Goal: Feedback & Contribution: Submit feedback/report problem

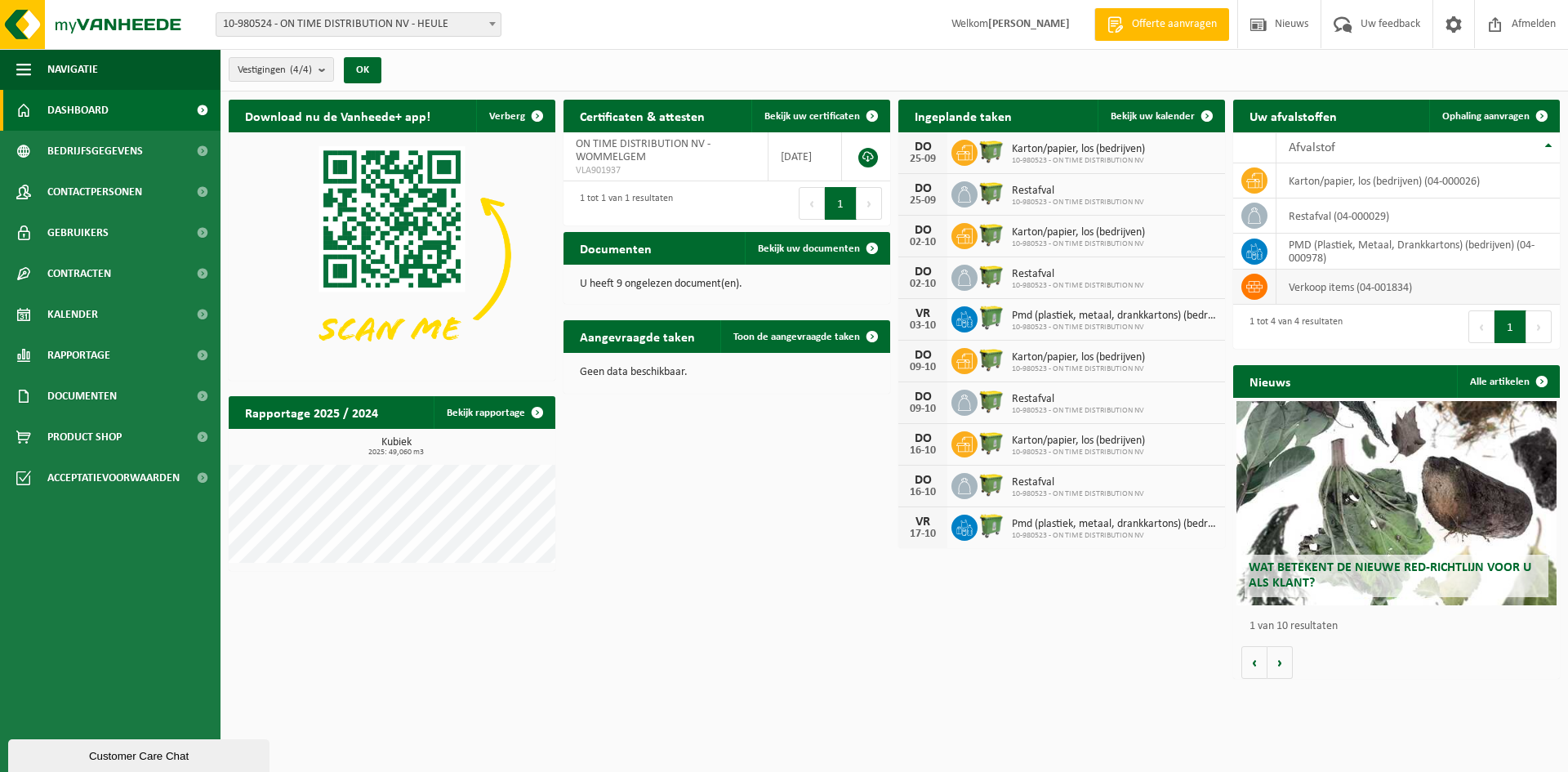
click at [1365, 293] on td "verkoop items (04-001834)" at bounding box center [1418, 287] width 284 height 35
click at [1250, 293] on icon at bounding box center [1254, 286] width 17 height 17
click at [1379, 24] on span "Uw feedback" at bounding box center [1390, 24] width 68 height 48
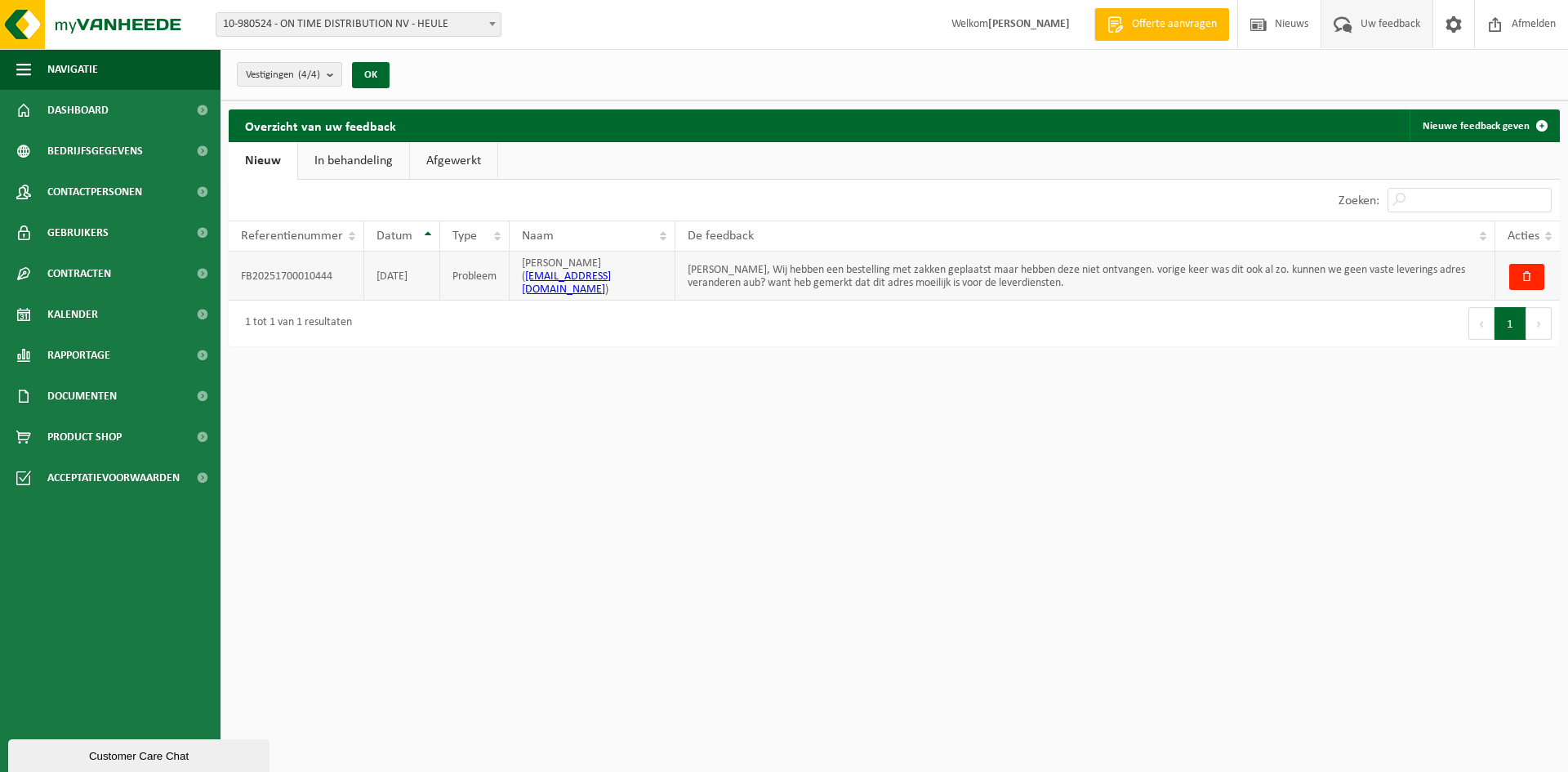
click at [275, 264] on td "FB20251700010444" at bounding box center [297, 277] width 136 height 49
click at [1261, 270] on td "[PERSON_NAME], Wij hebben een bestelling met zakken geplaatst maar hebben deze …" at bounding box center [1085, 277] width 820 height 49
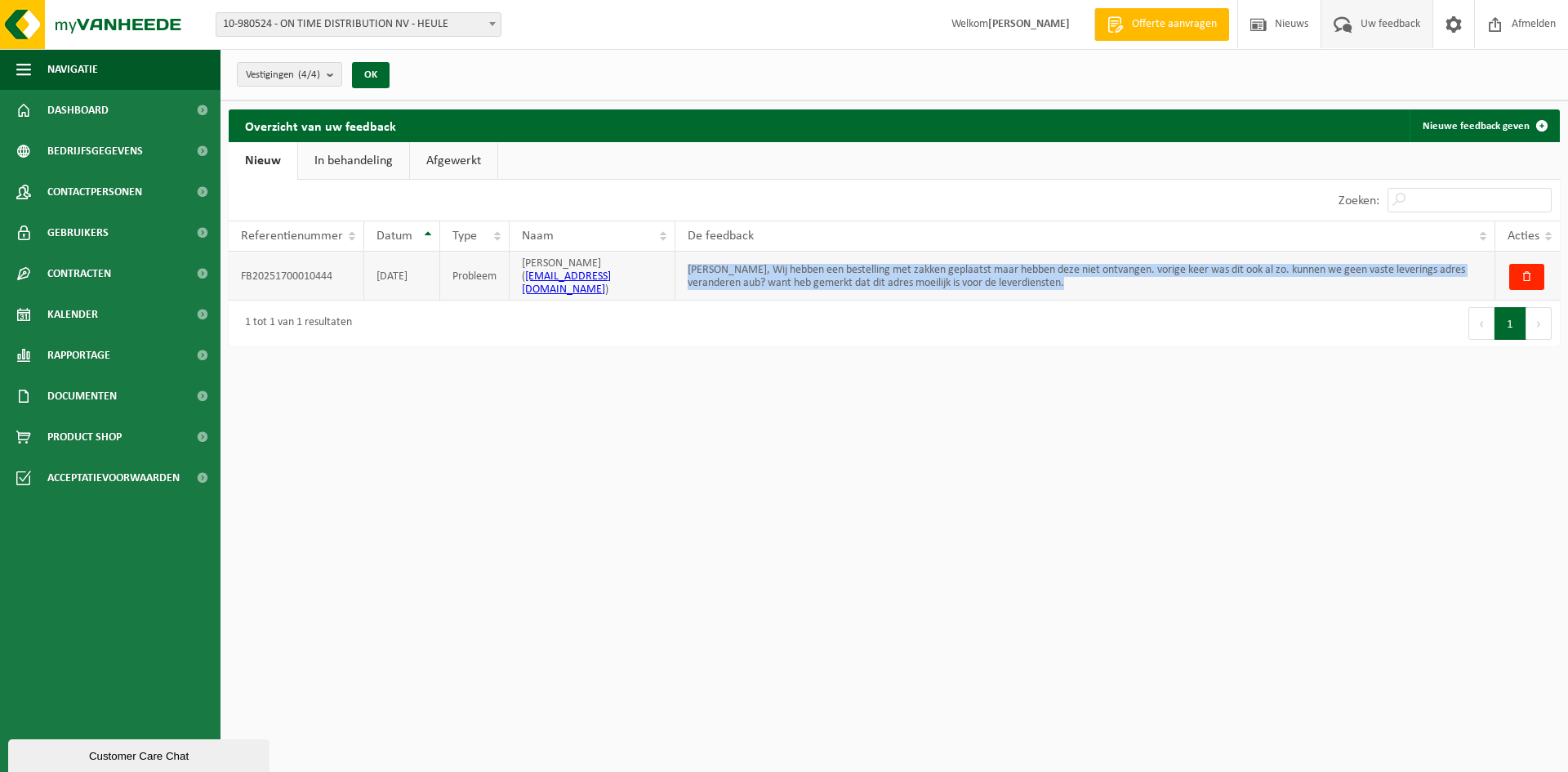
click at [1261, 270] on td "[PERSON_NAME], Wij hebben een bestelling met zakken geplaatst maar hebben deze …" at bounding box center [1085, 277] width 820 height 49
click at [374, 166] on link "In behandeling" at bounding box center [353, 160] width 111 height 38
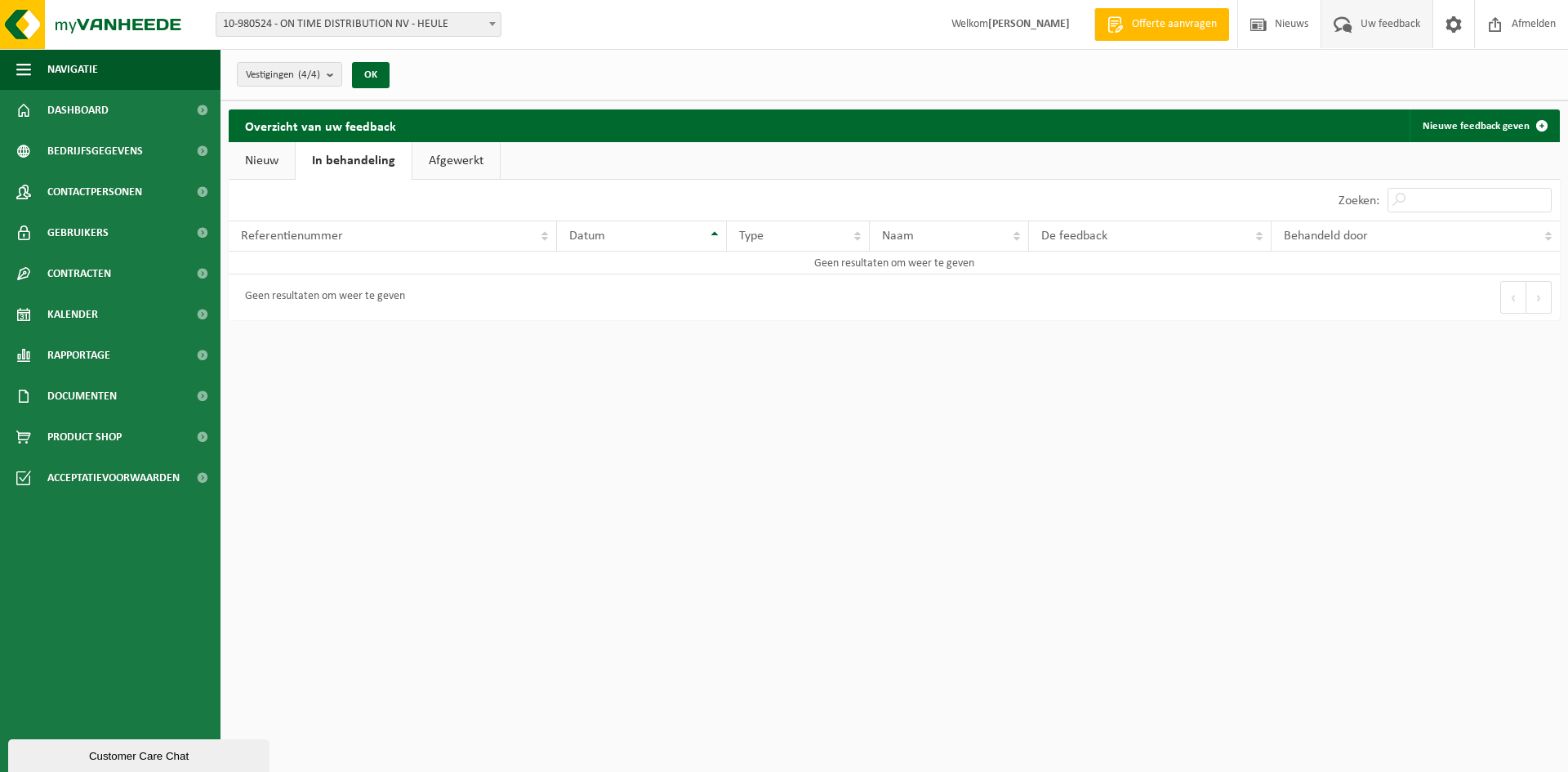
click at [283, 167] on link "Nieuw" at bounding box center [262, 160] width 66 height 38
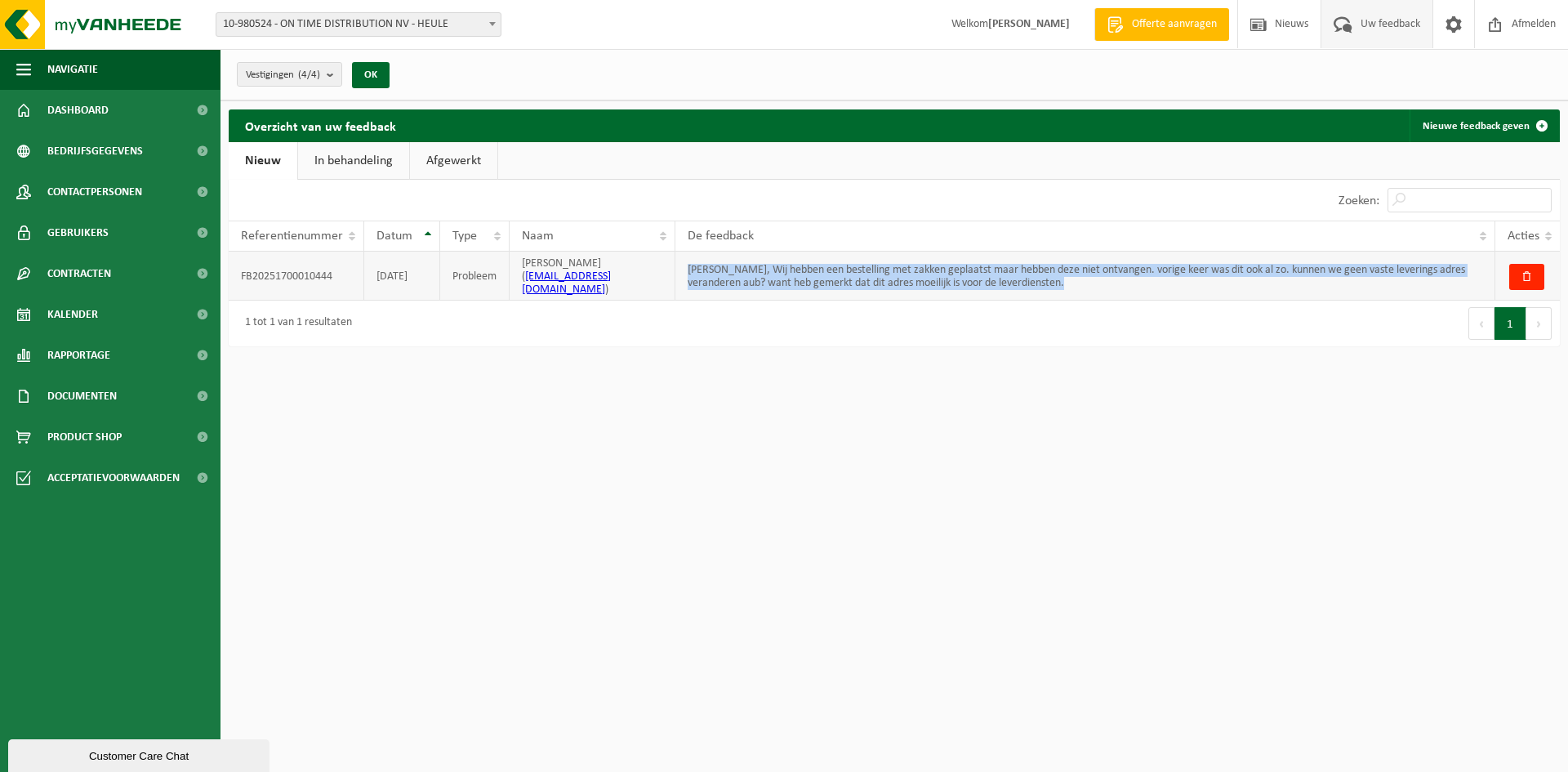
click at [808, 271] on td "[PERSON_NAME], Wij hebben een bestelling met zakken geplaatst maar hebben deze …" at bounding box center [1085, 277] width 820 height 49
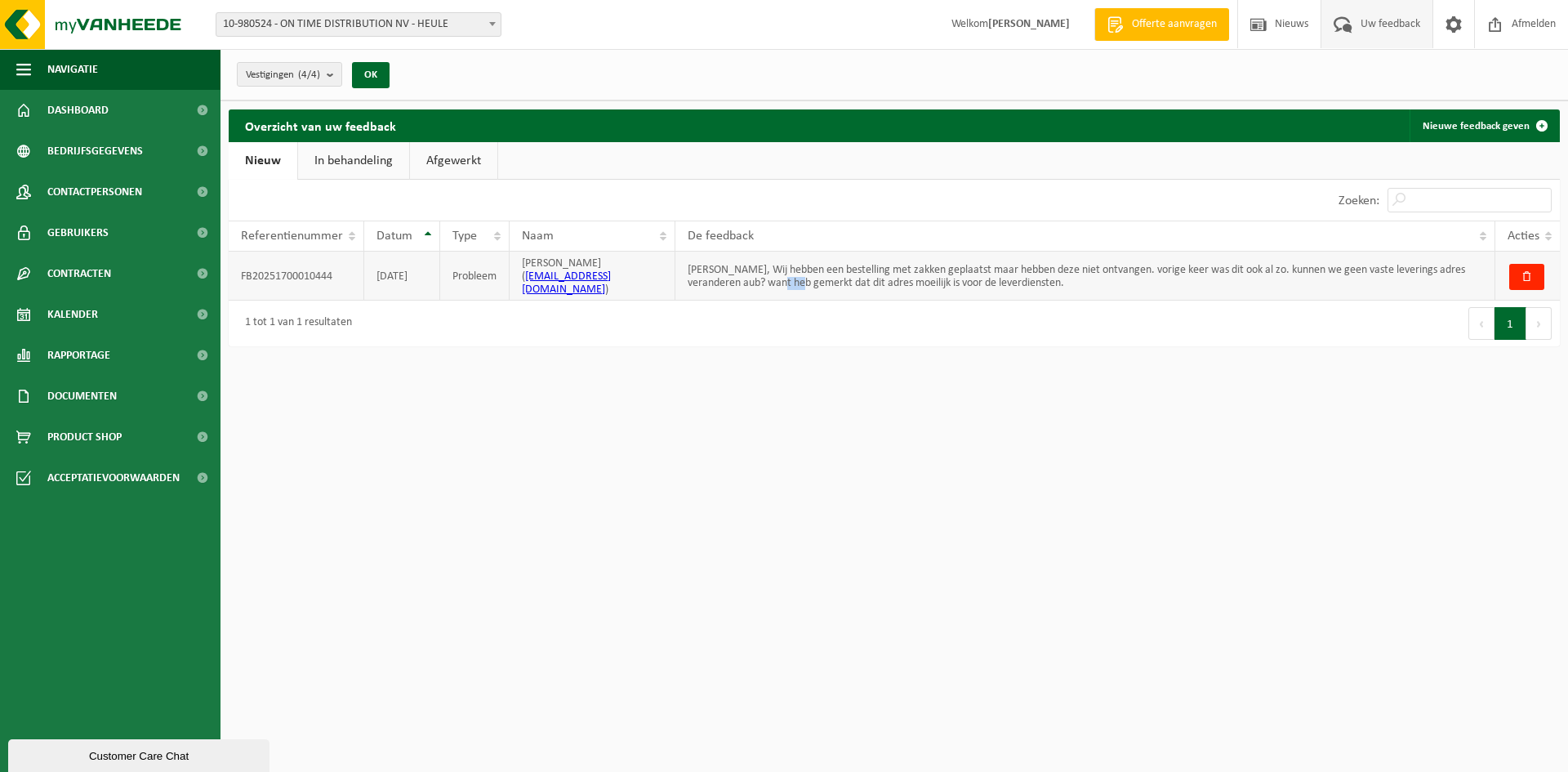
click at [808, 271] on td "[PERSON_NAME], Wij hebben een bestelling met zakken geplaatst maar hebben deze …" at bounding box center [1085, 277] width 820 height 49
click at [300, 278] on td "FB20251700010444" at bounding box center [297, 277] width 136 height 49
click at [300, 275] on td "FB20251700010444" at bounding box center [297, 277] width 136 height 49
click at [300, 281] on td "FB20251700010444" at bounding box center [297, 277] width 136 height 49
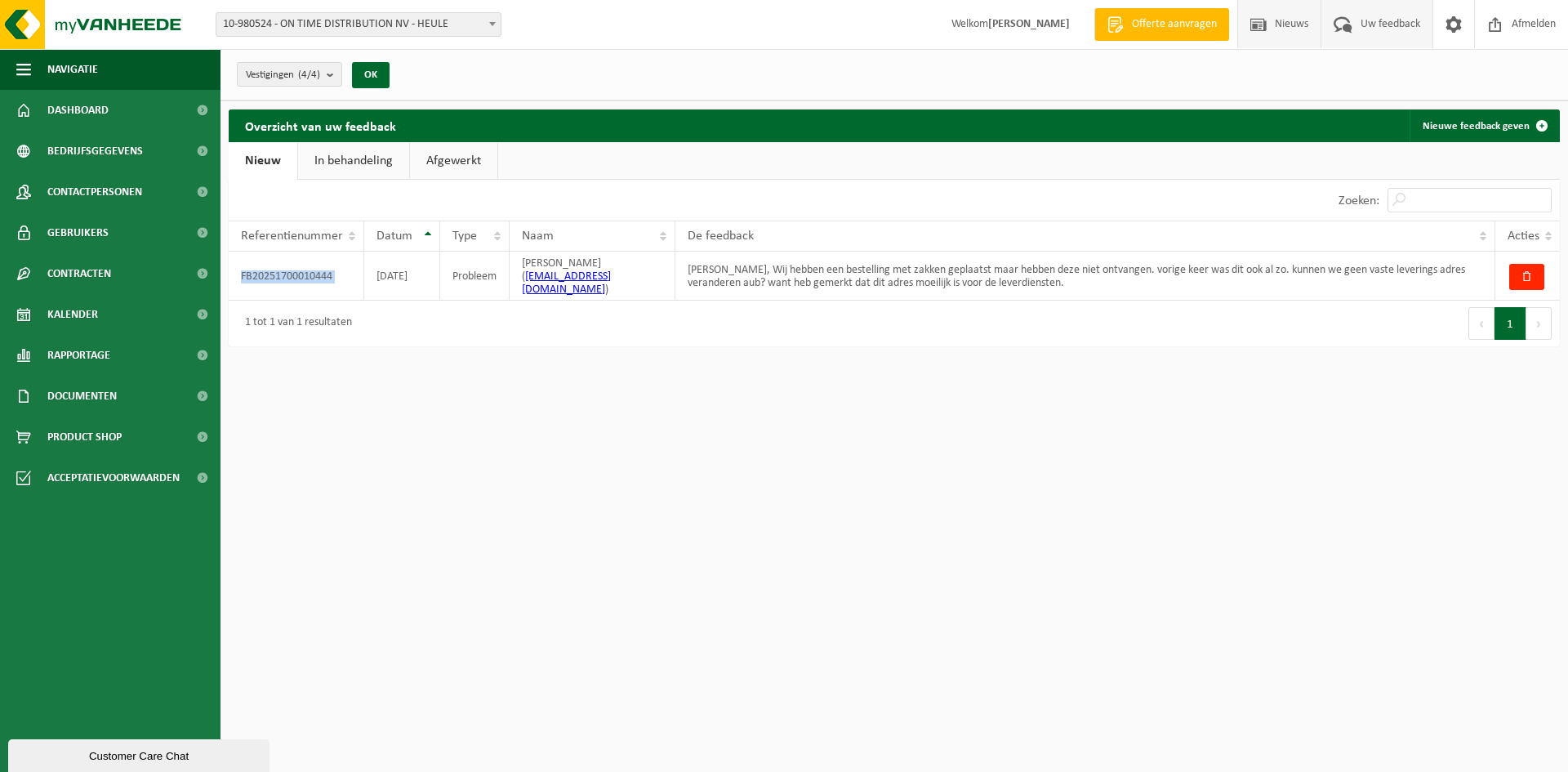
click at [1307, 34] on span "Nieuws" at bounding box center [1291, 24] width 41 height 48
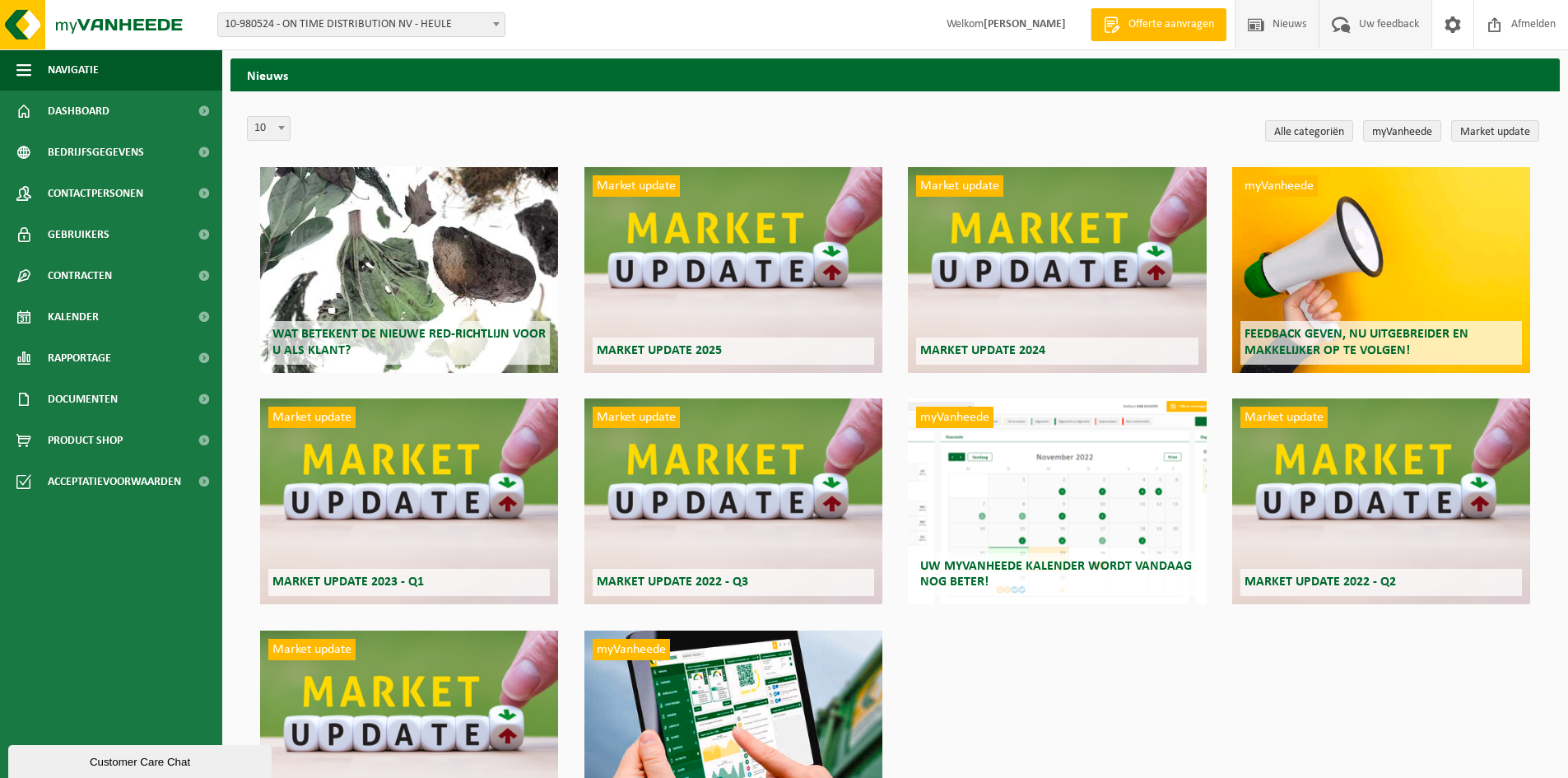
click at [1355, 30] on span "Uw feedback" at bounding box center [1389, 24] width 68 height 49
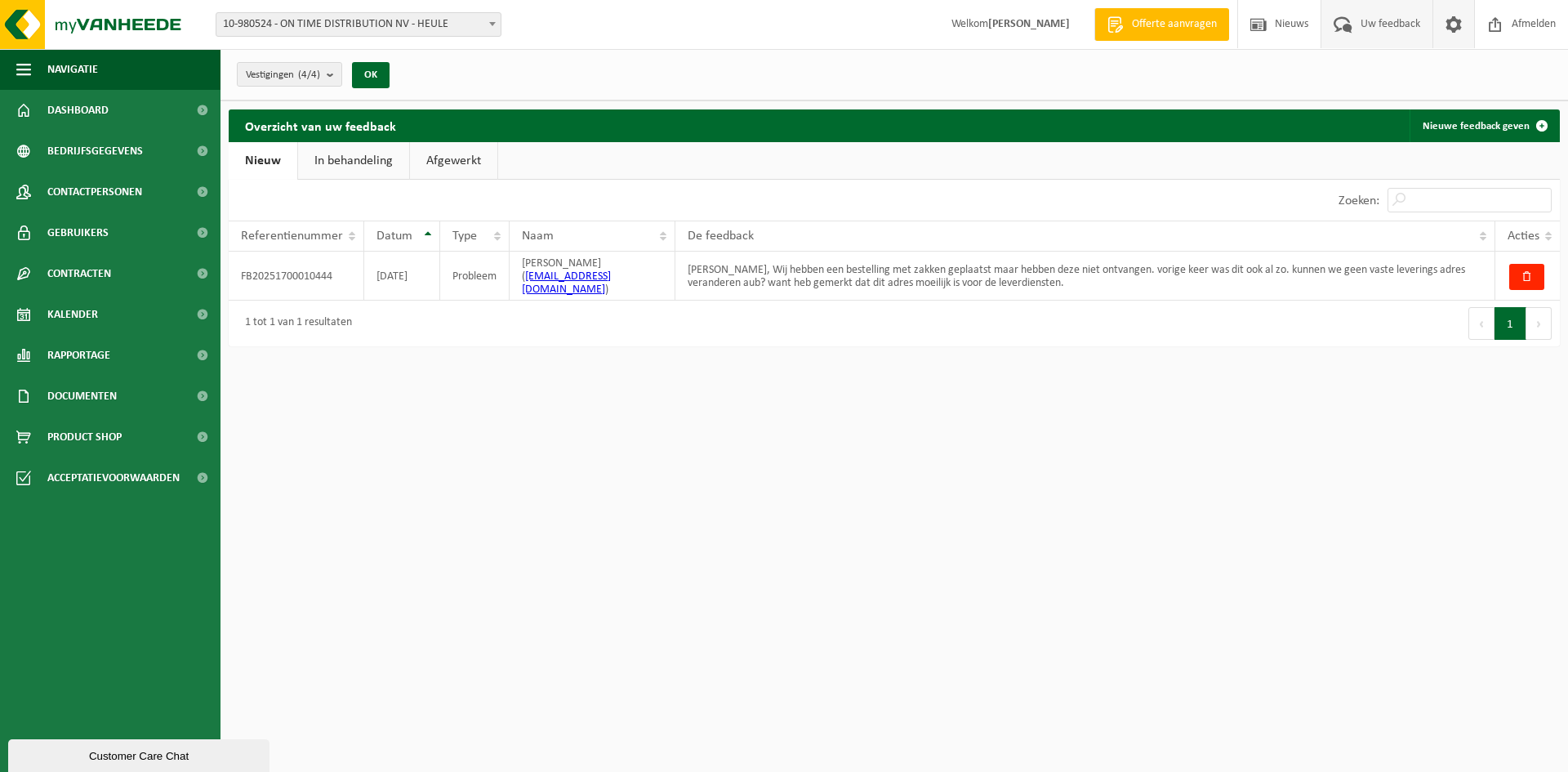
click at [1470, 21] on link at bounding box center [1453, 24] width 41 height 48
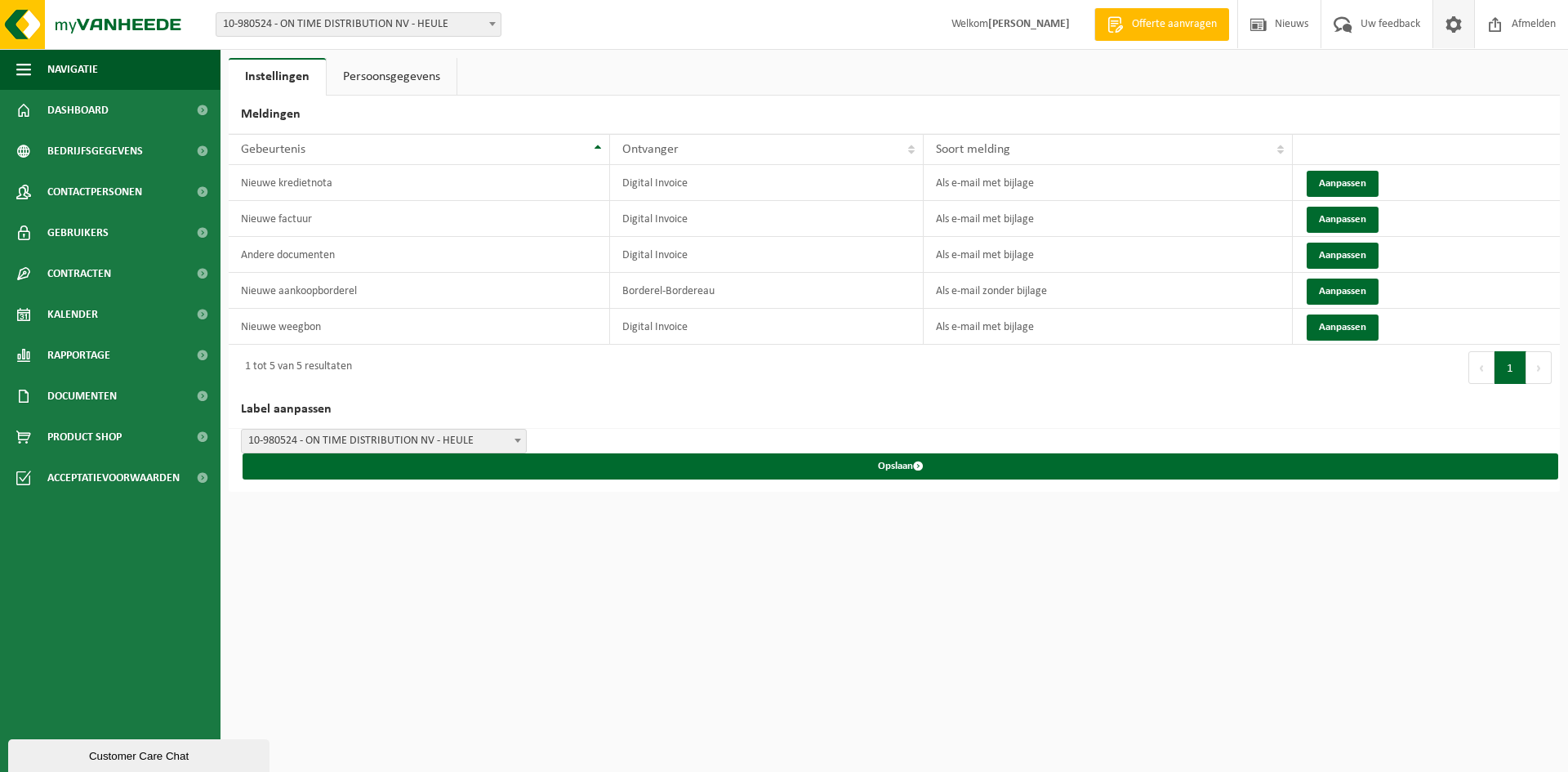
click at [366, 71] on link "Persoonsgegevens" at bounding box center [391, 77] width 129 height 38
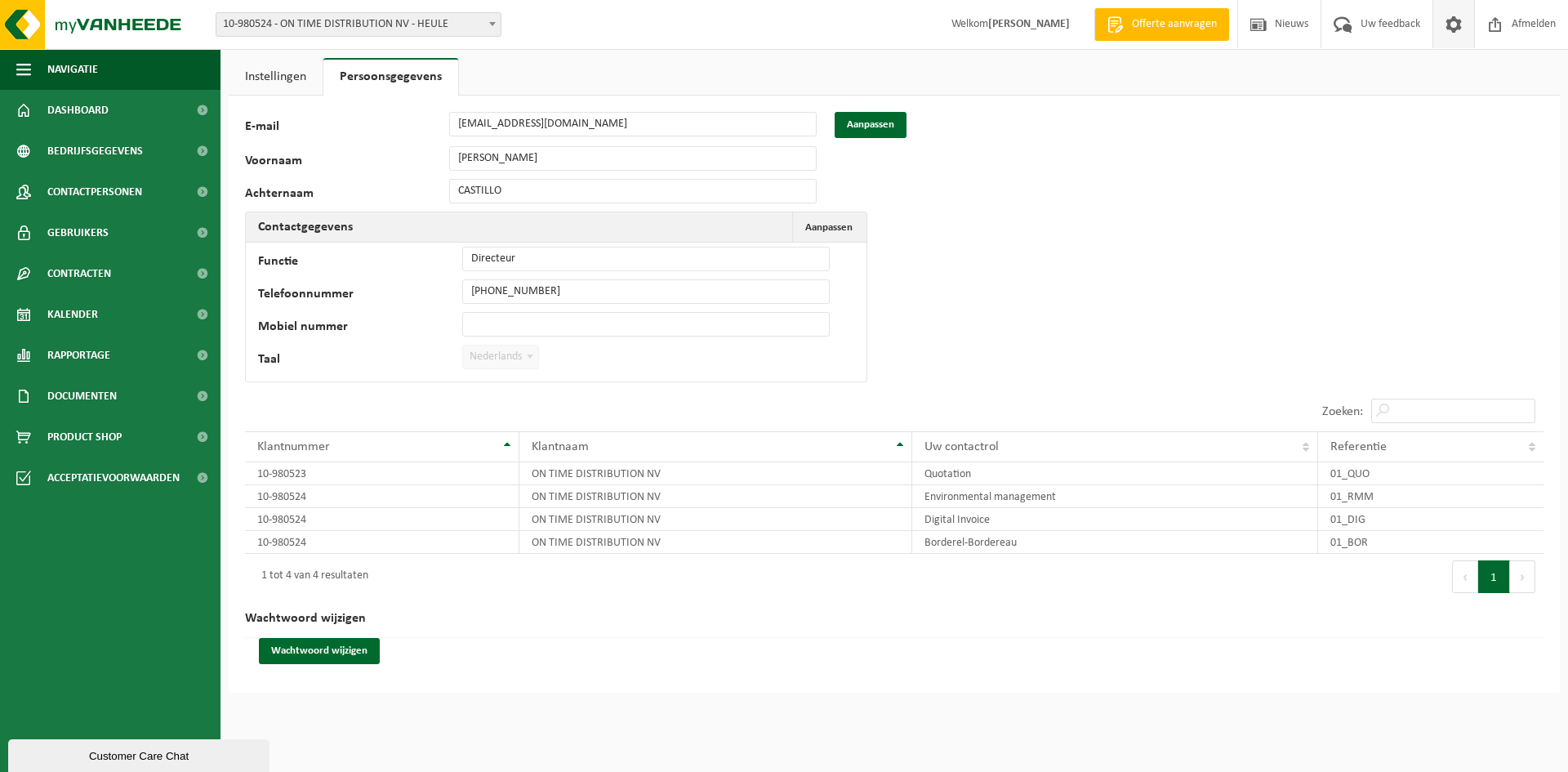
click at [1461, 33] on span at bounding box center [1454, 24] width 25 height 48
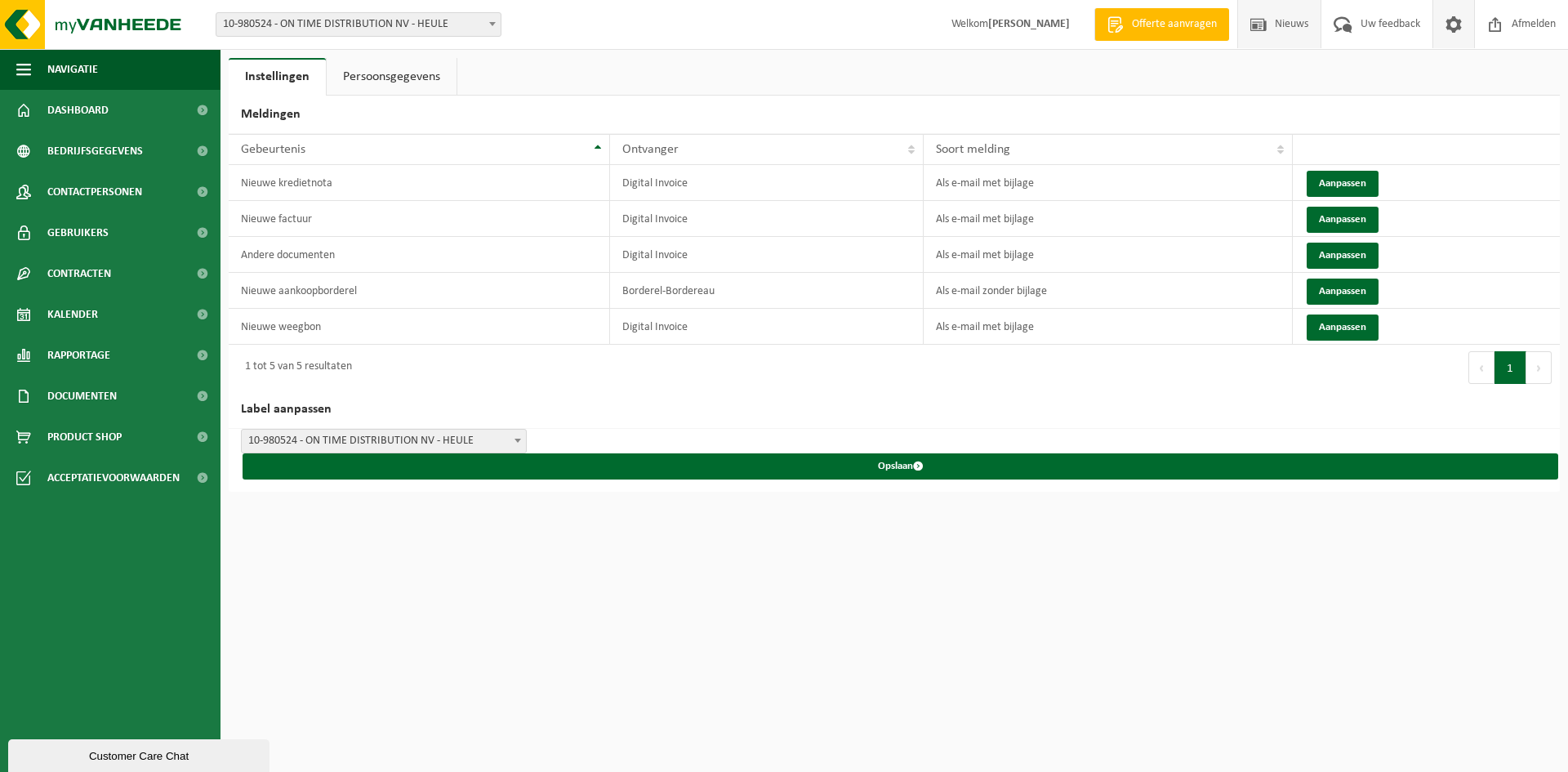
click at [1303, 33] on span "Nieuws" at bounding box center [1291, 24] width 41 height 48
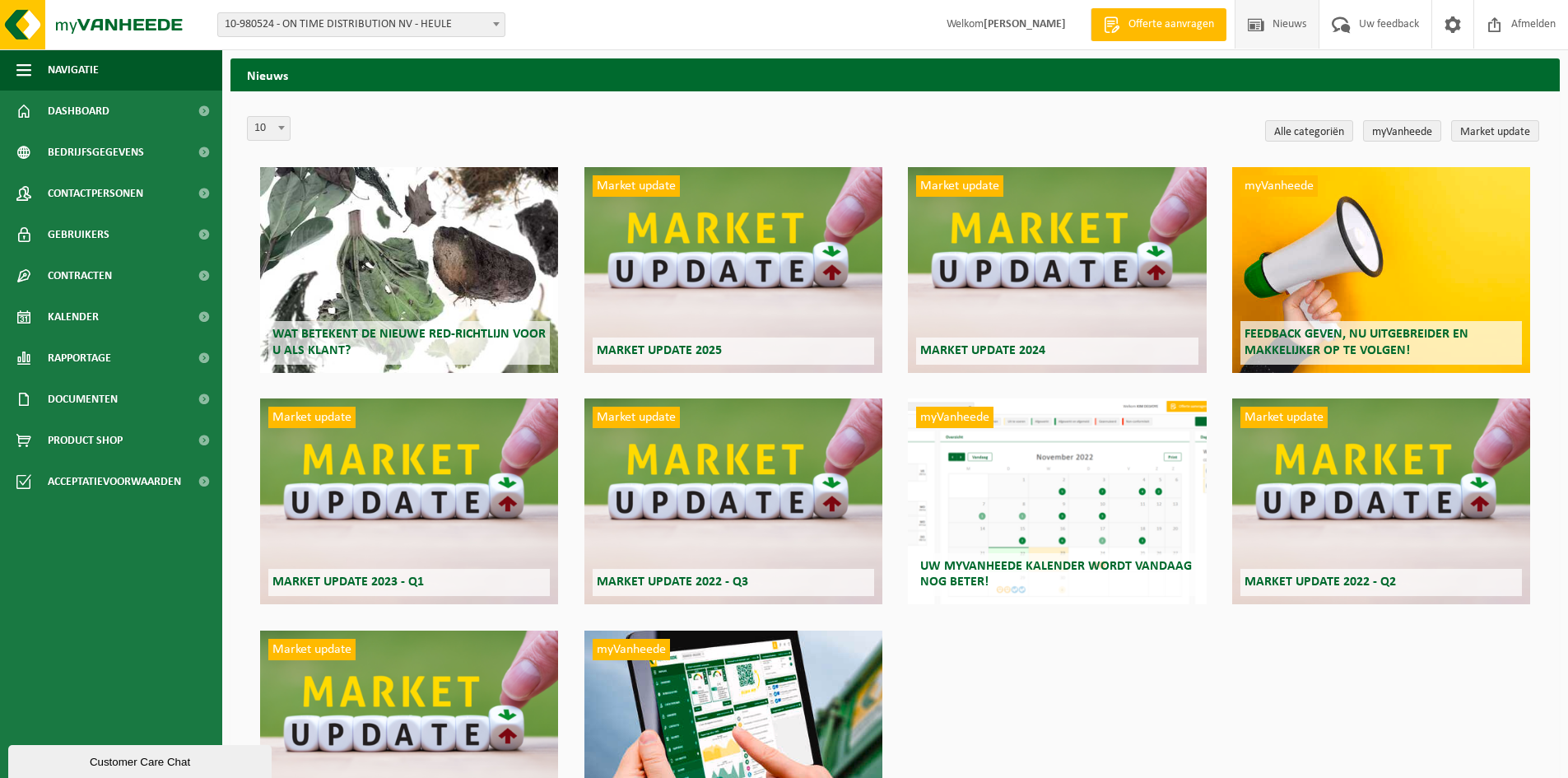
click at [1290, 357] on span "Feedback geven, nu uitgebreider en makkelijker op te volgen!" at bounding box center [1357, 342] width 224 height 28
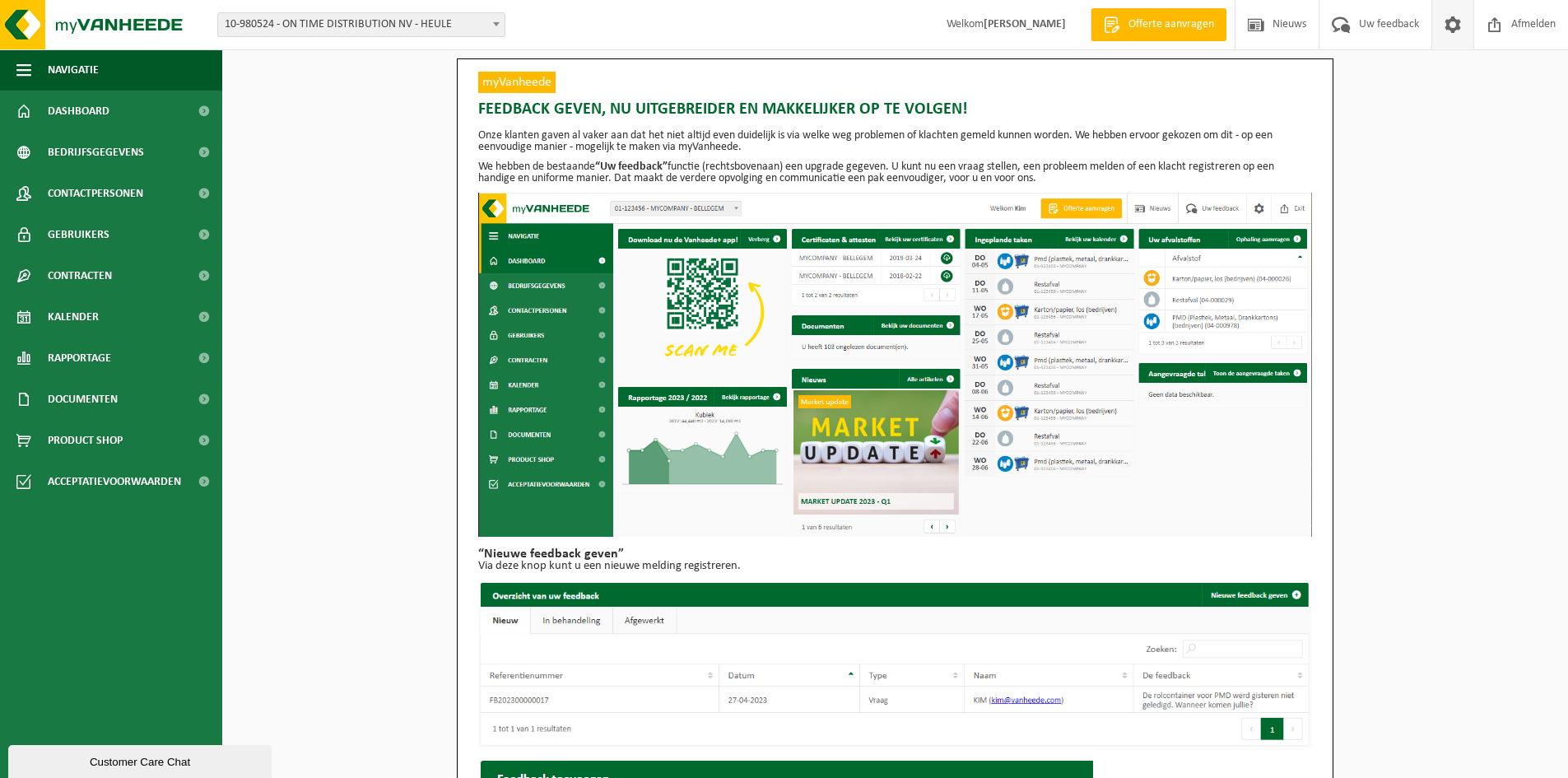
click at [1456, 28] on span at bounding box center [1453, 24] width 25 height 49
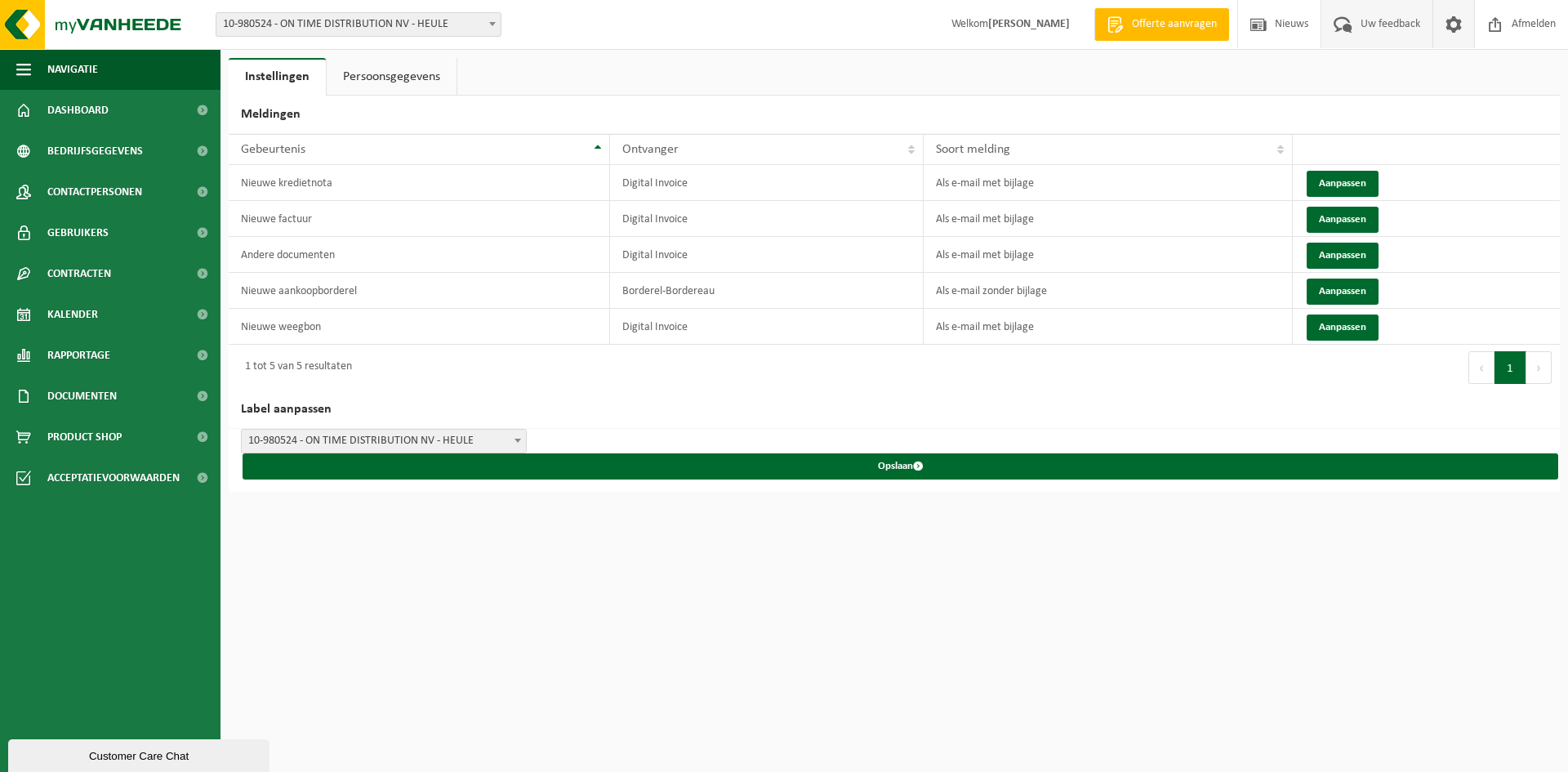
click at [1388, 29] on span "Uw feedback" at bounding box center [1390, 24] width 68 height 48
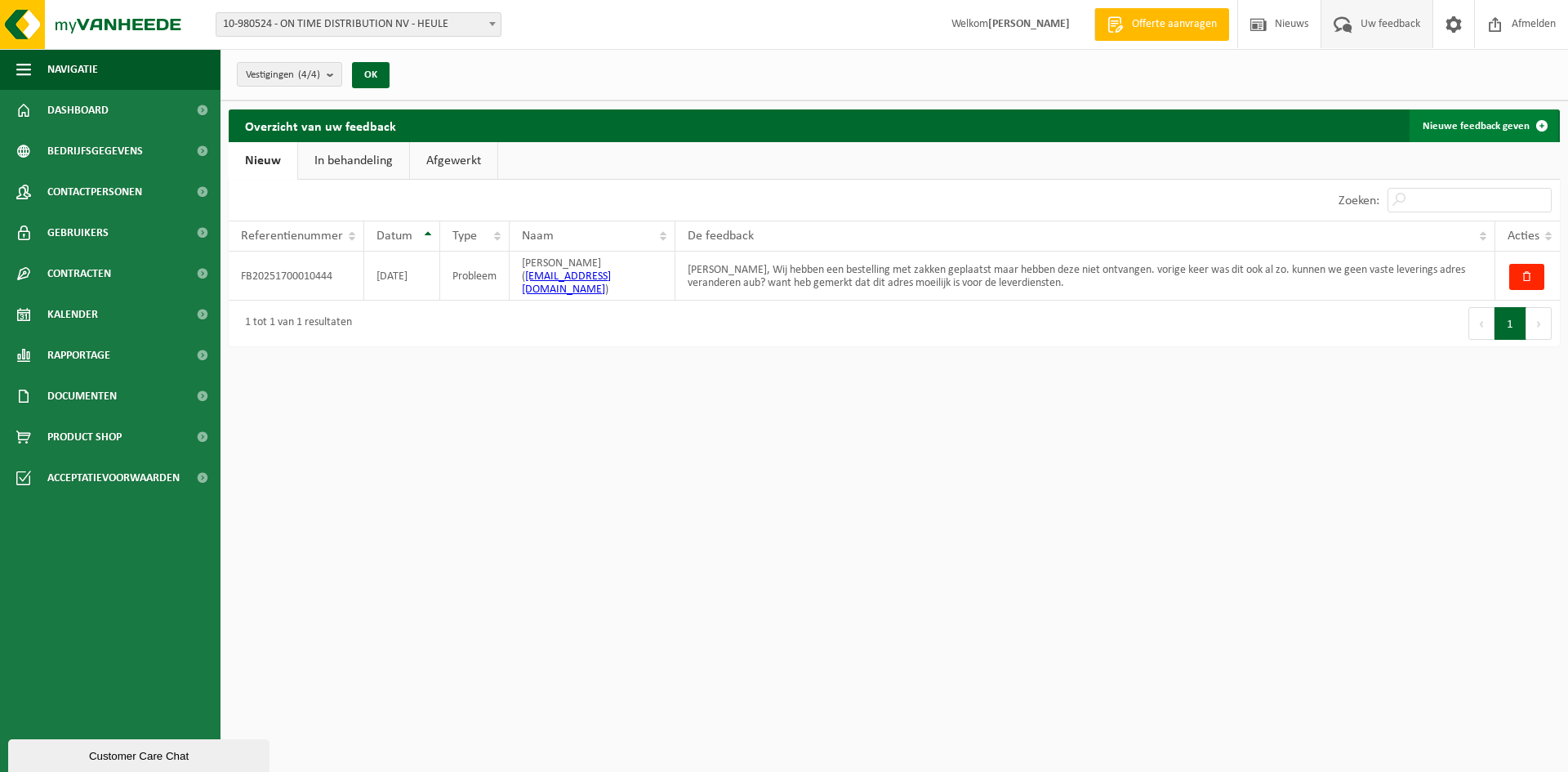
click at [1487, 129] on link "Nieuwe feedback geven" at bounding box center [1483, 125] width 149 height 33
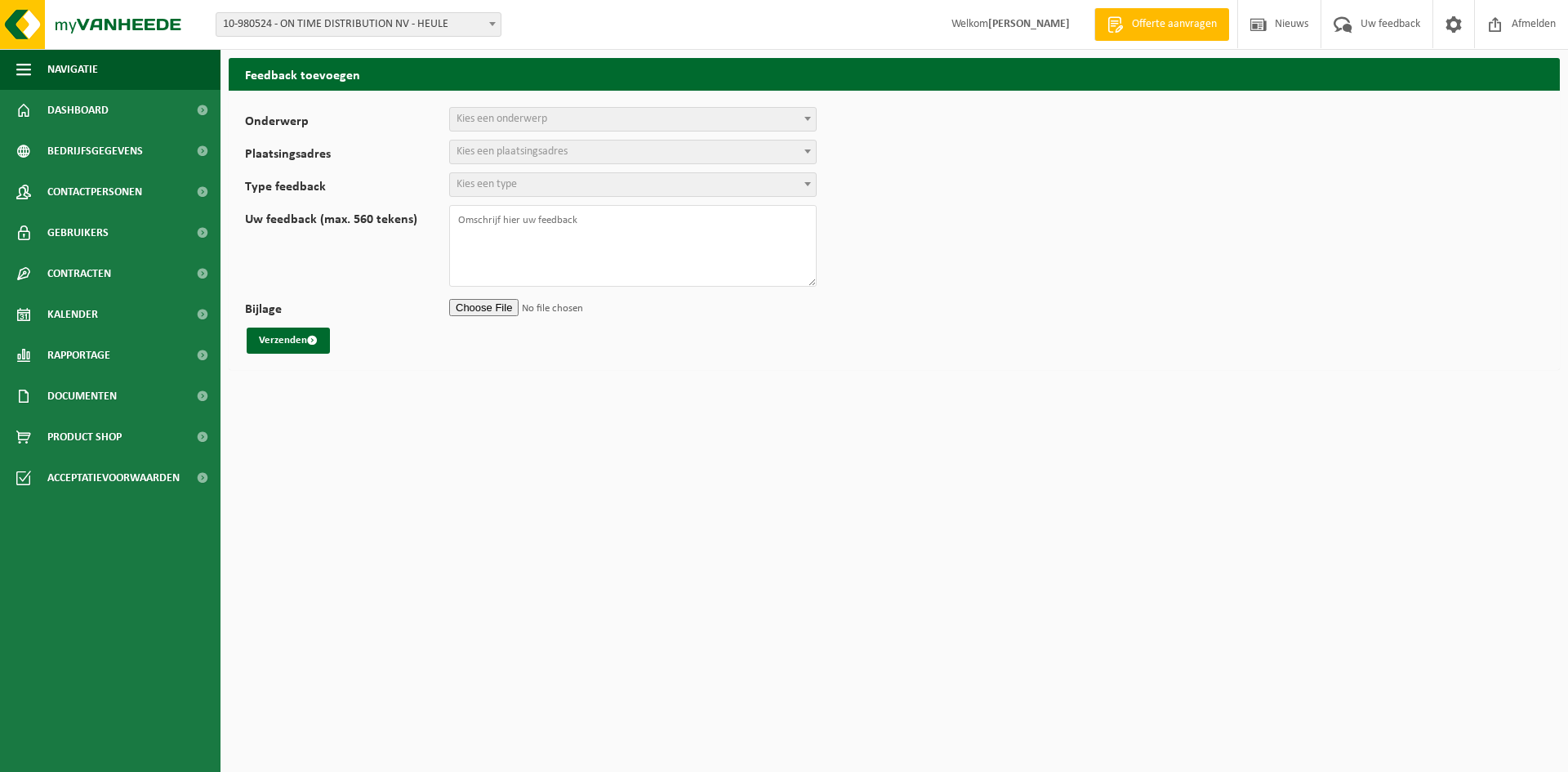
select select
click at [588, 122] on span "Kies een onderwerp" at bounding box center [632, 119] width 366 height 23
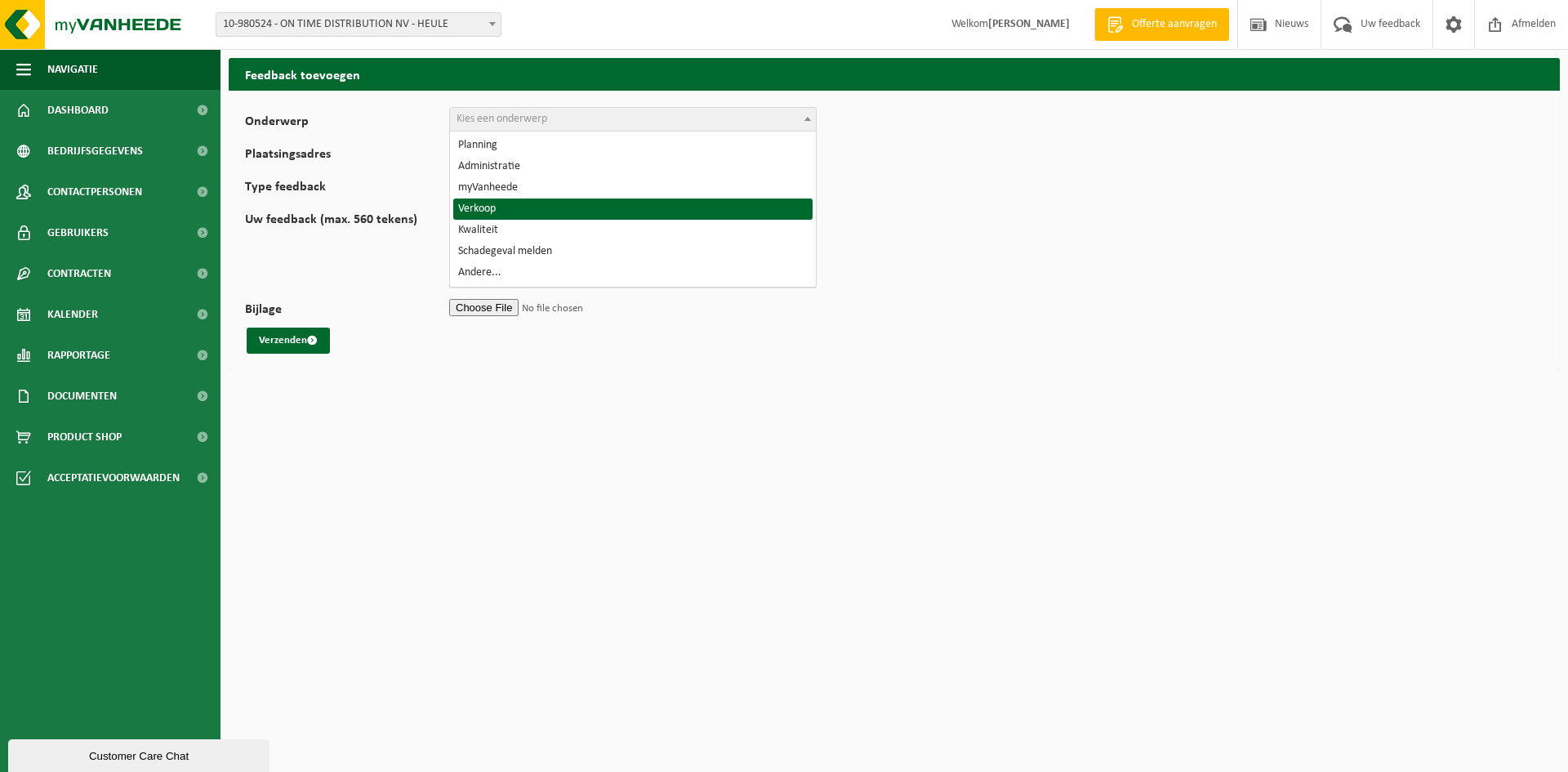
select select "19"
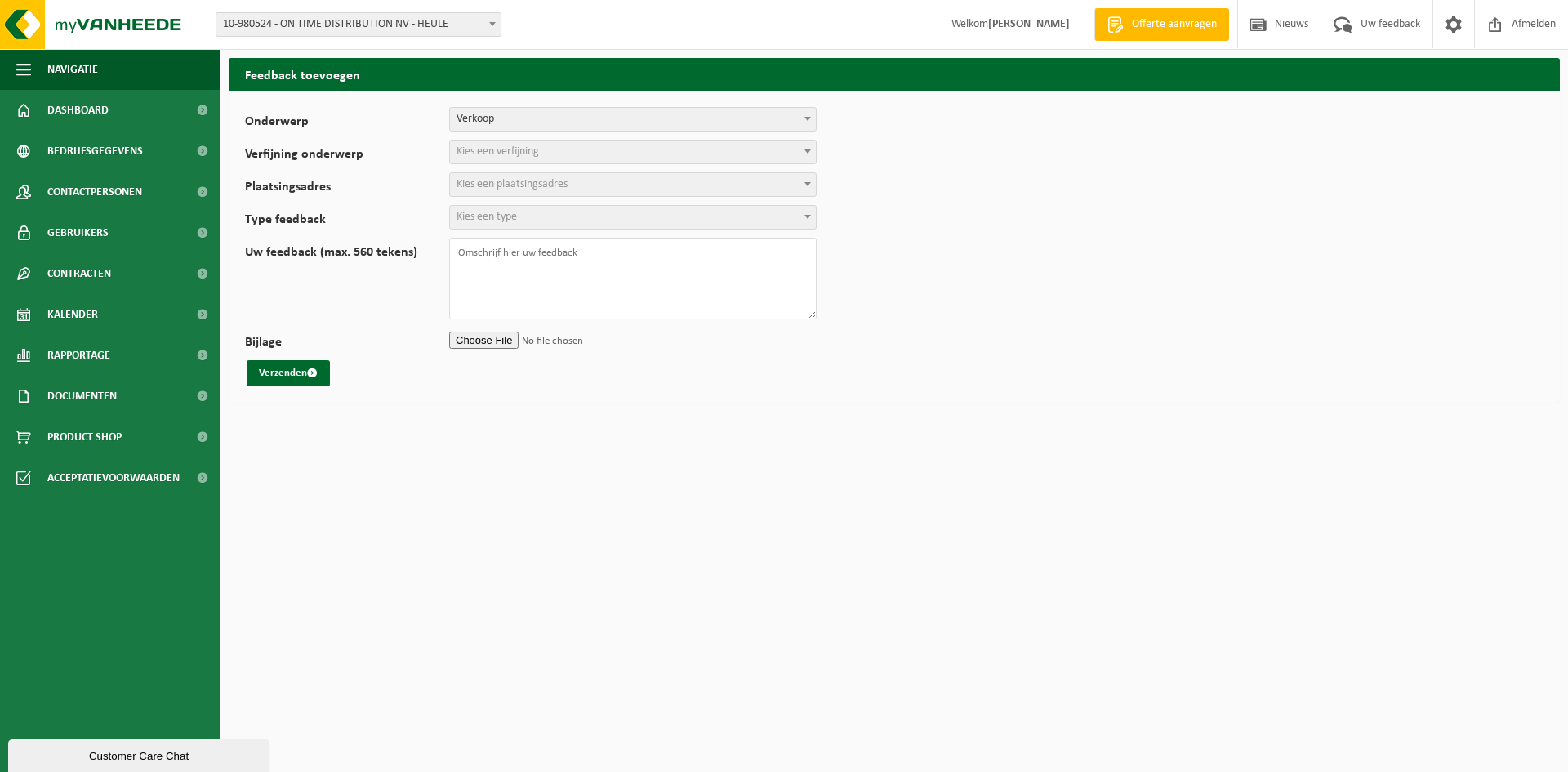
click at [578, 155] on span "Kies een verfijning" at bounding box center [632, 152] width 366 height 23
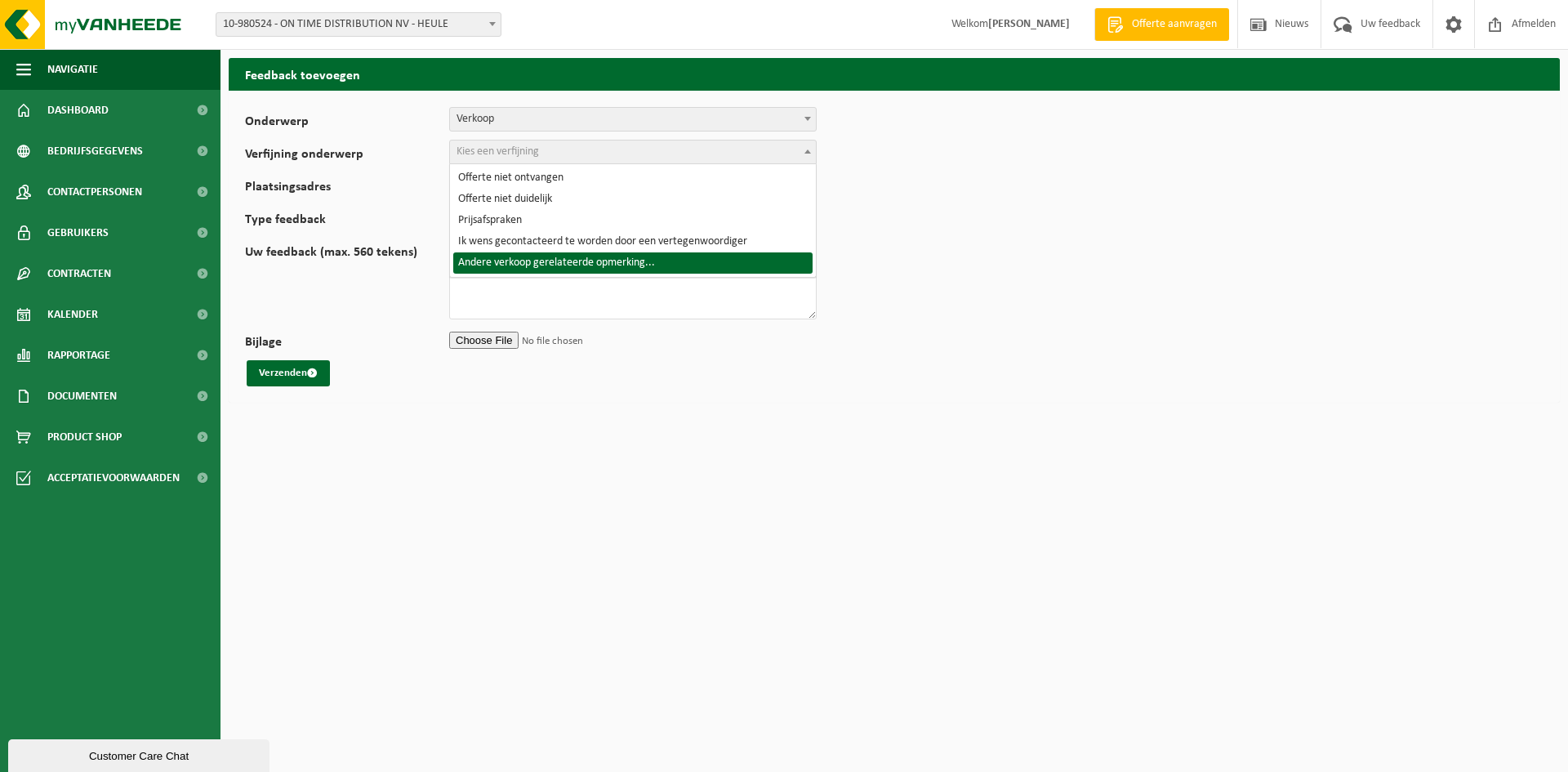
select select "24"
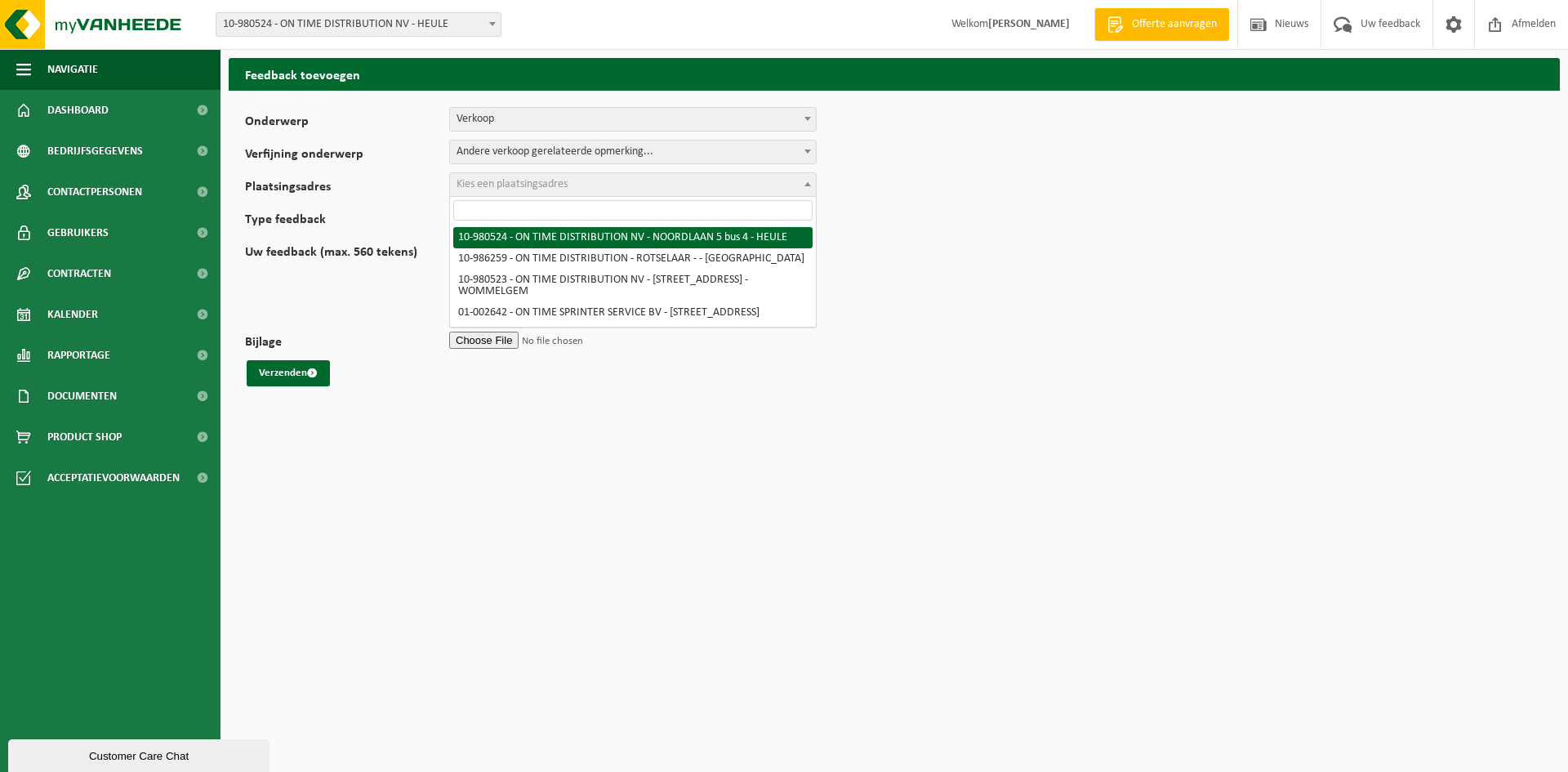
click at [569, 185] on span "Kies een plaatsingsadres" at bounding box center [632, 185] width 366 height 23
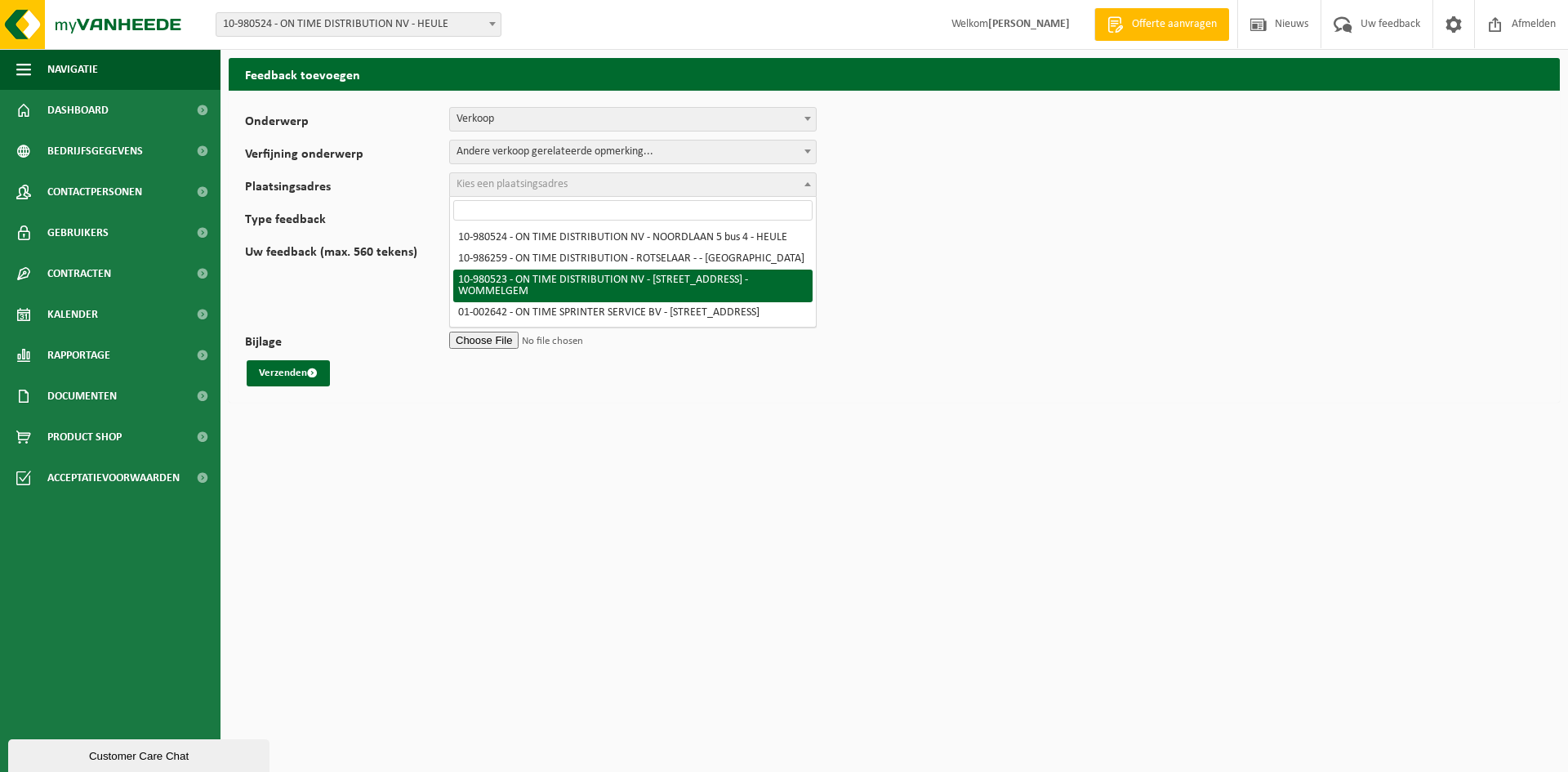
select select "161365"
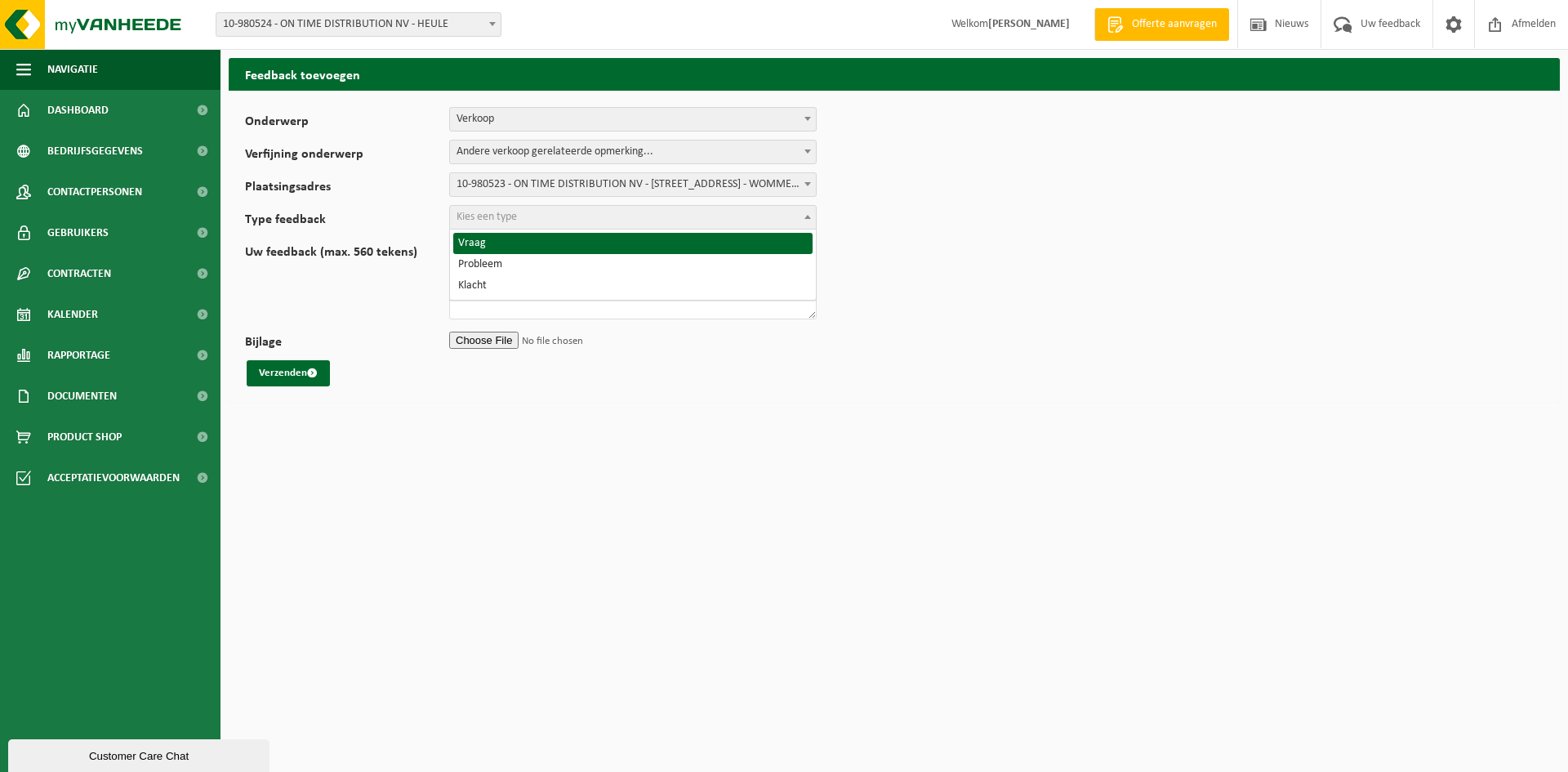
click at [535, 209] on span "Kies een type" at bounding box center [632, 218] width 366 height 23
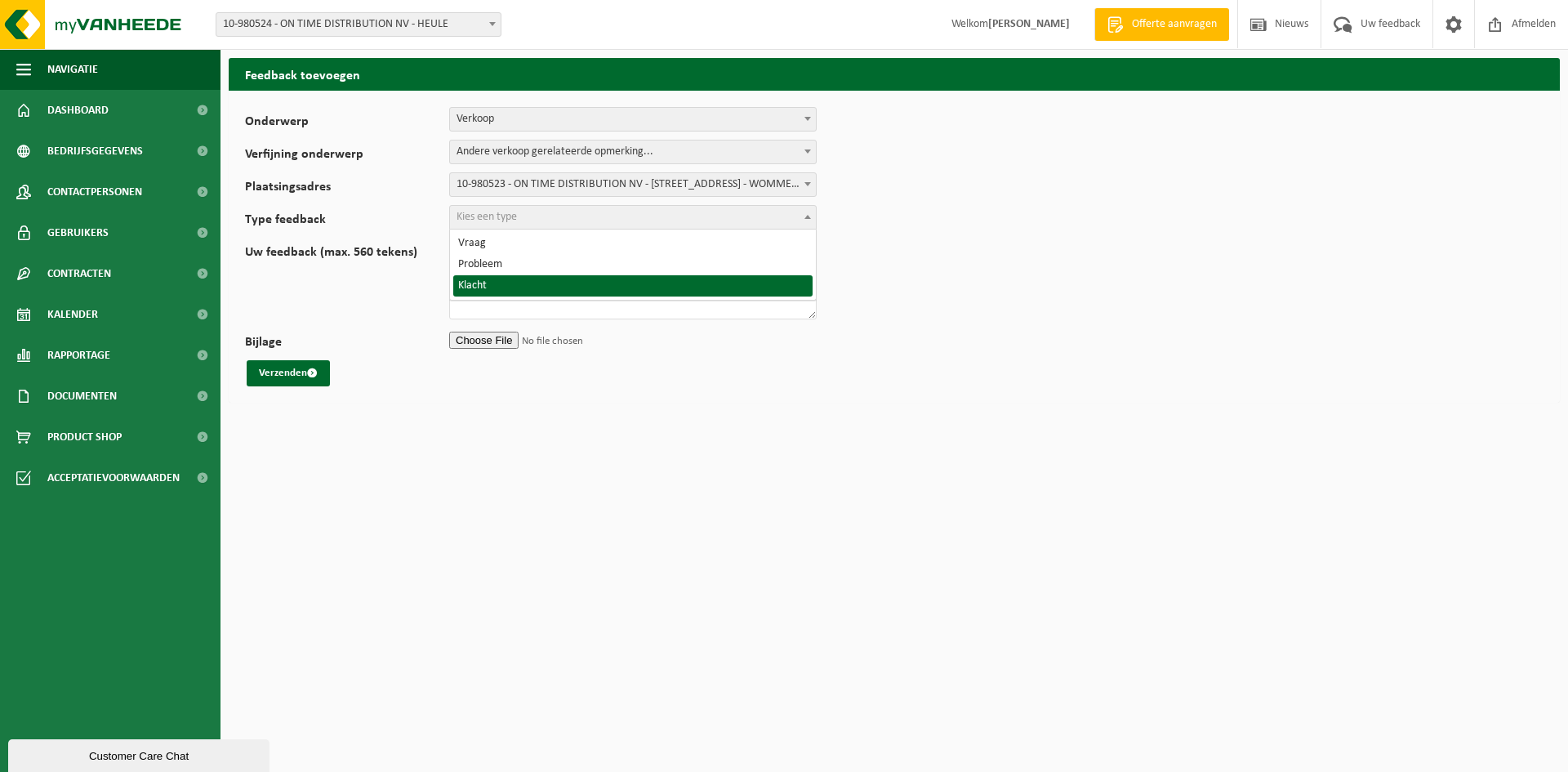
select select "COM"
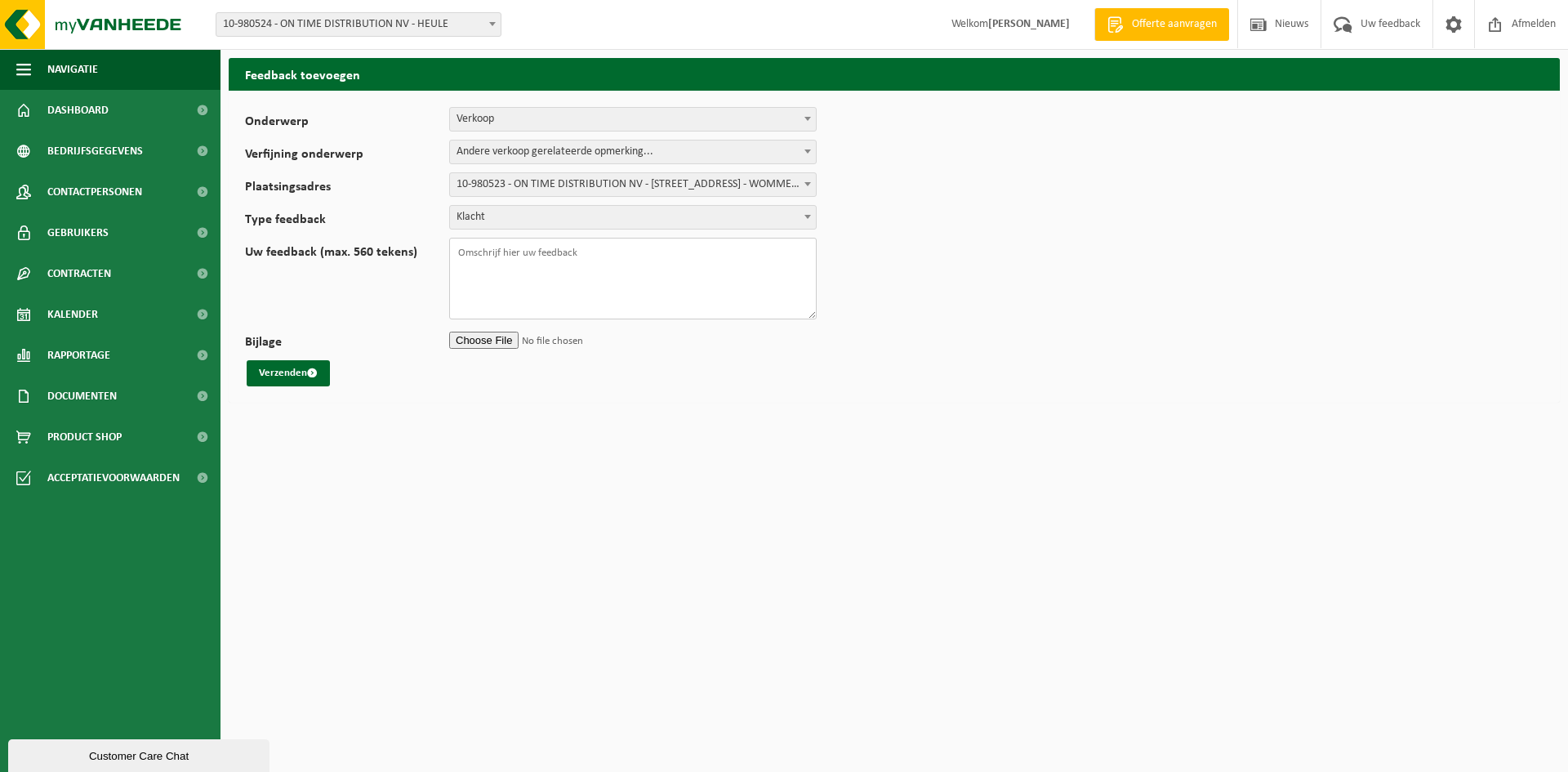
click at [515, 264] on textarea "Uw feedback (max. 560 tekens)" at bounding box center [632, 278] width 367 height 82
click at [621, 291] on textarea "Goedemiddag, Telkens als wij een bestelling plaatsen van zakken dan geraakt die…" at bounding box center [632, 278] width 367 height 82
click at [647, 275] on textarea "Goedemiddag, Telkens als wij een bestelling plaatsen van zakken dan geraakt die…" at bounding box center [632, 278] width 367 height 82
click at [466, 288] on textarea "Goedemiddag, Telkens als wij een bestelling plaatsen van zakken dan geraakt die…" at bounding box center [632, 278] width 367 height 82
click at [641, 300] on textarea "Goedemiddag, Telkens als wij een bestelling plaatsen van zakken dan geraakt die…" at bounding box center [632, 278] width 367 height 82
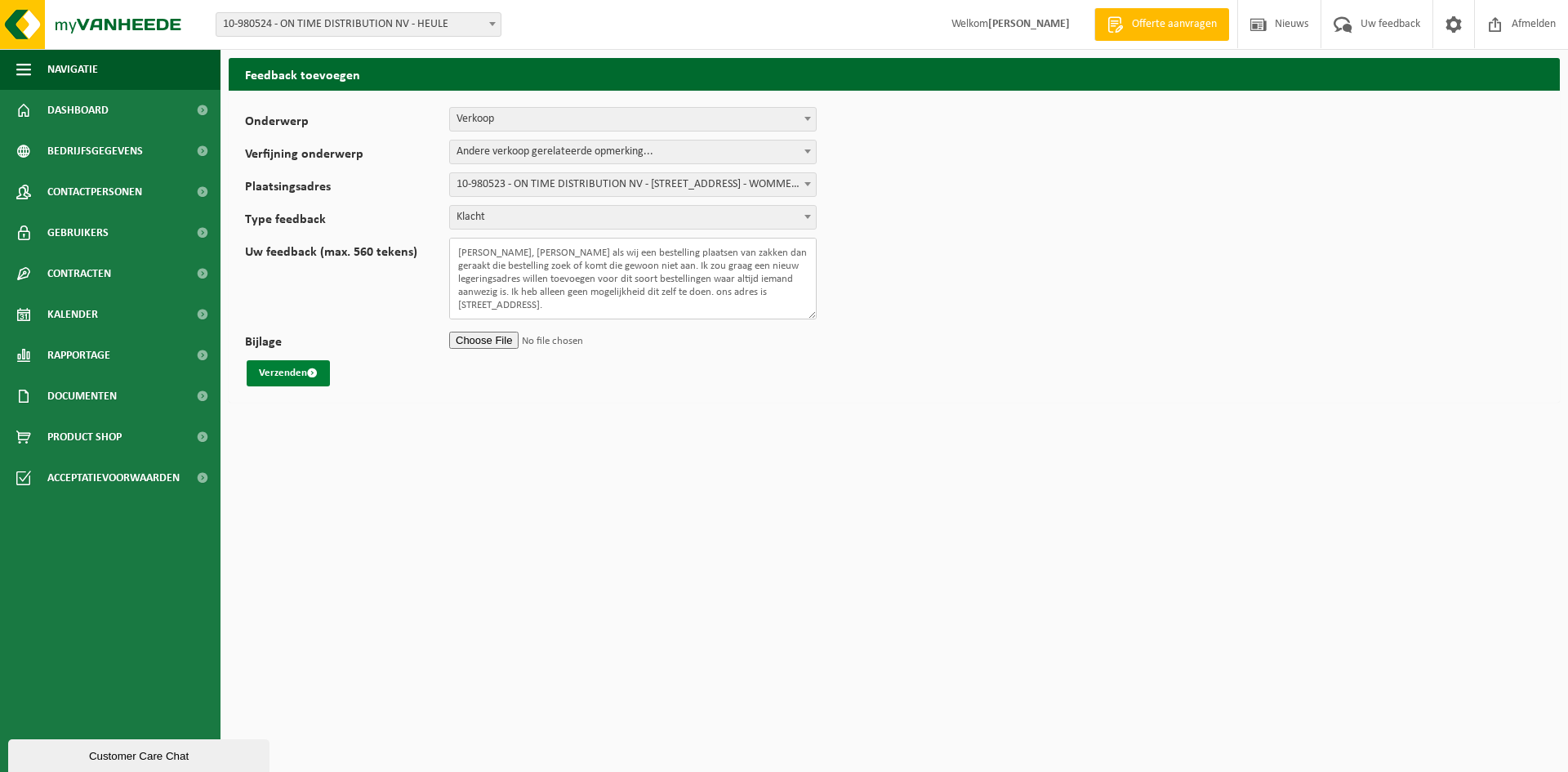
type textarea "[PERSON_NAME], [PERSON_NAME] als wij een bestelling plaatsen van zakken dan ger…"
click at [317, 373] on span "submit" at bounding box center [313, 373] width 11 height 11
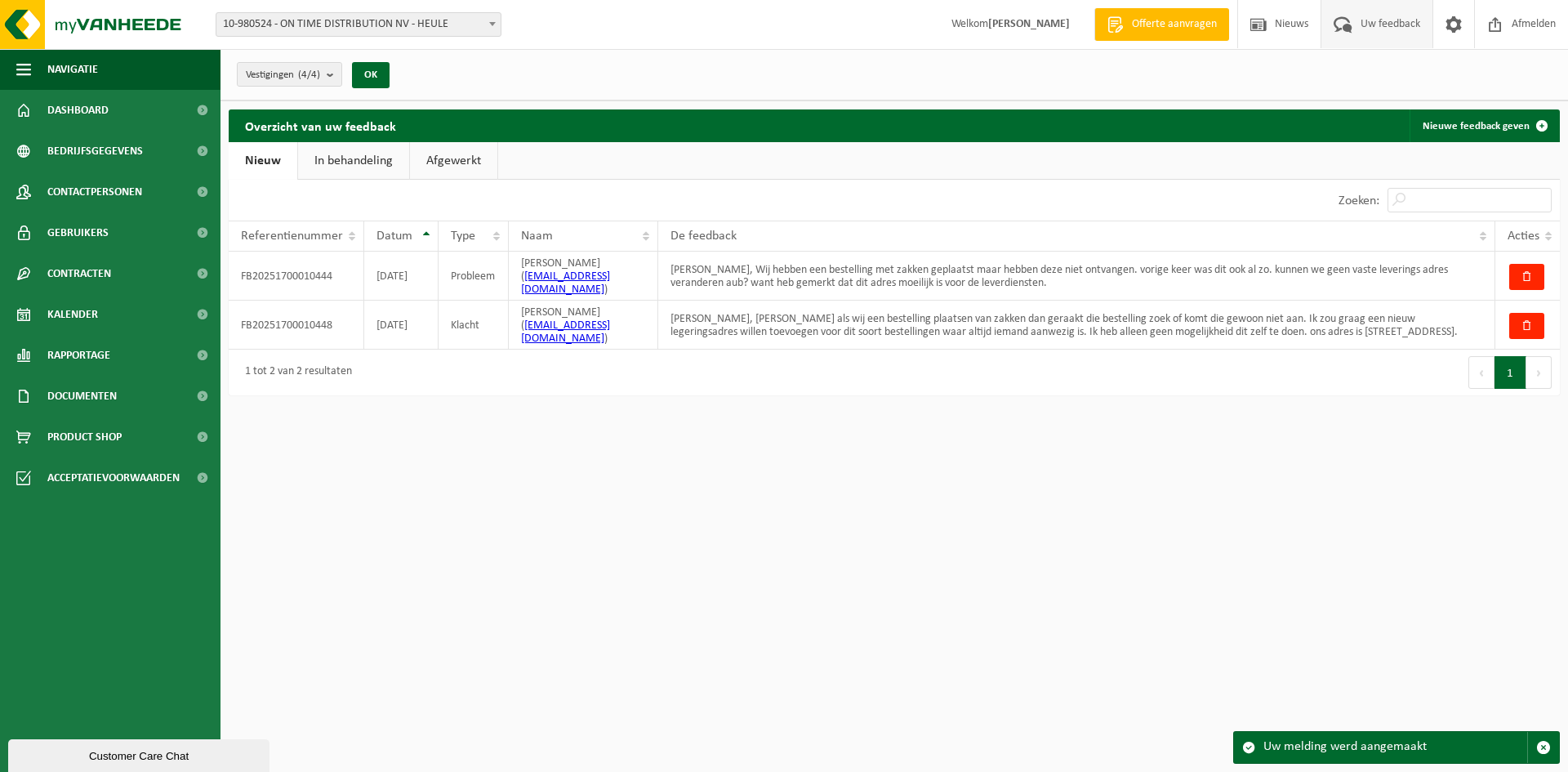
click at [391, 25] on span "10-980524 - ON TIME DISTRIBUTION NV - HEULE" at bounding box center [359, 25] width 285 height 23
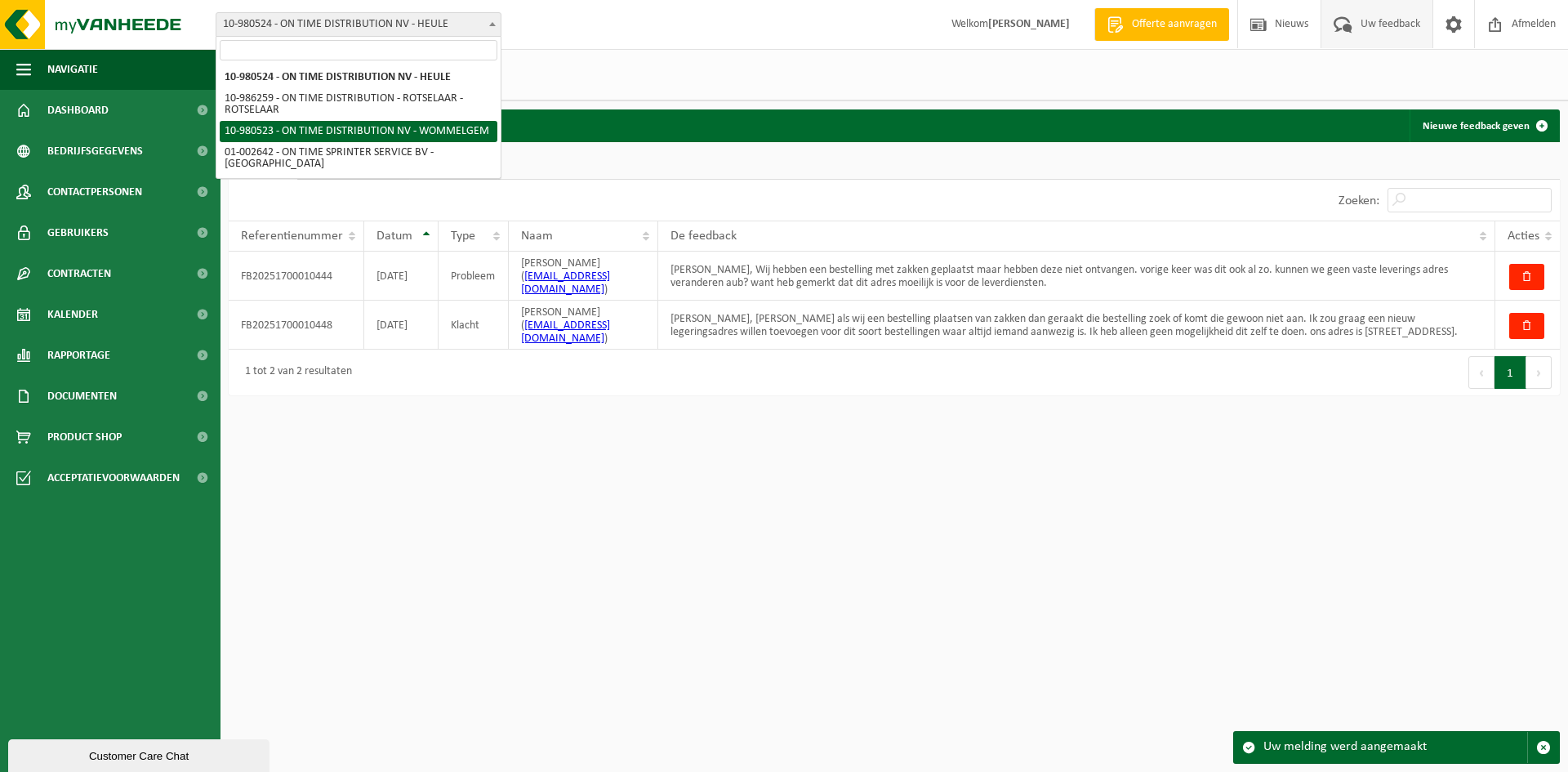
select select "161365"
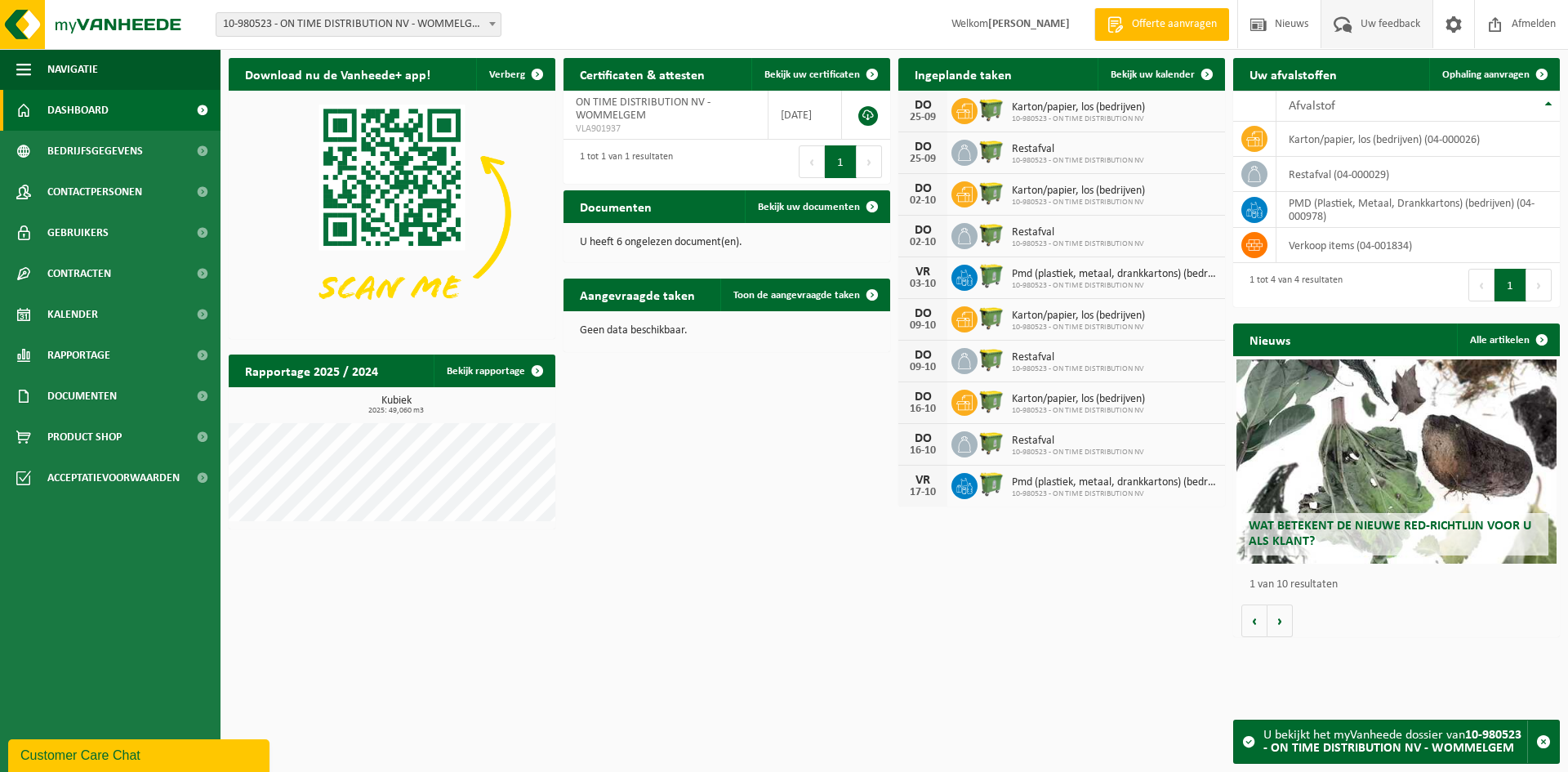
click at [1379, 27] on span "Uw feedback" at bounding box center [1390, 24] width 68 height 48
